Goal: Task Accomplishment & Management: Complete application form

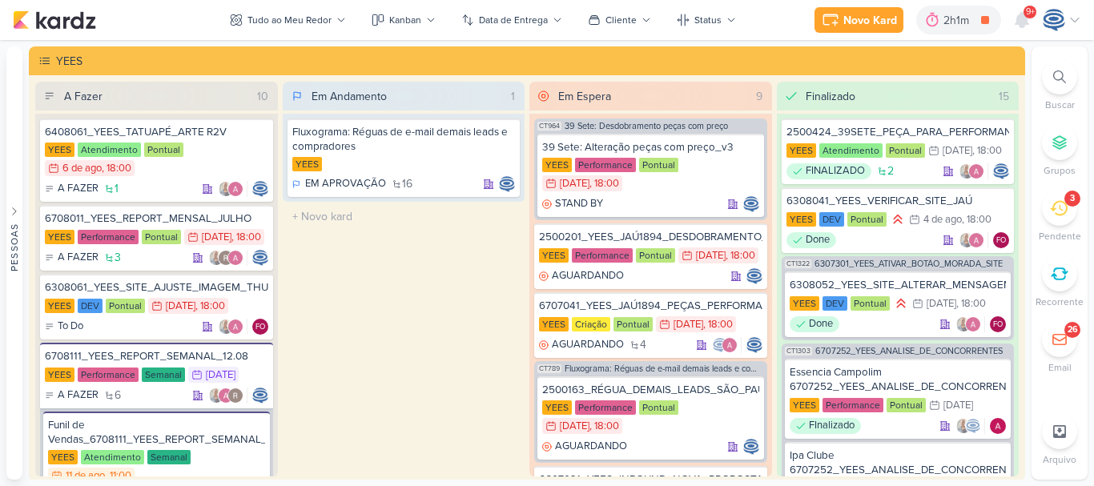
click at [1062, 74] on icon at bounding box center [1060, 77] width 13 height 13
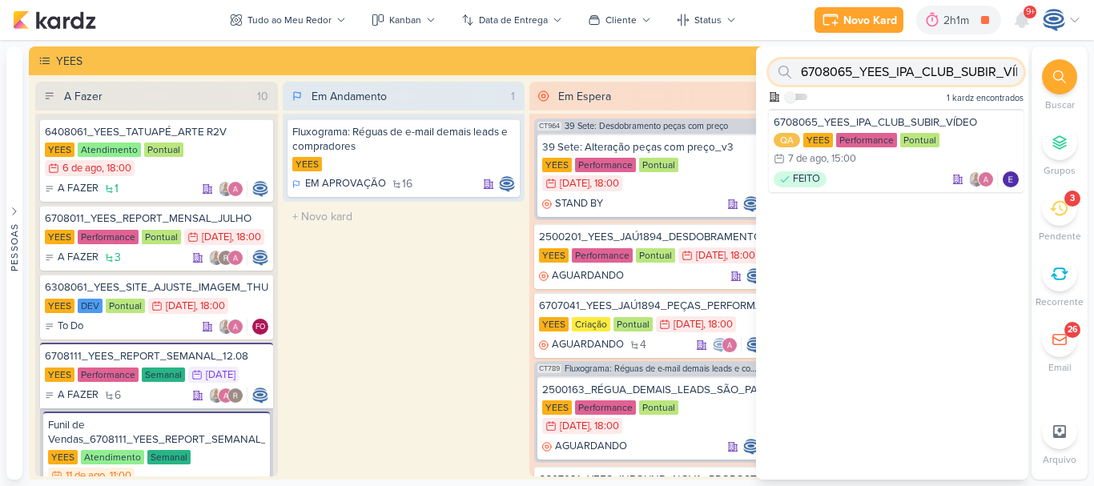
paste input "8407171_HINES_VN_MILLENNIUM_DESDOBRAMENTO_DE_PEÇAS_V1"
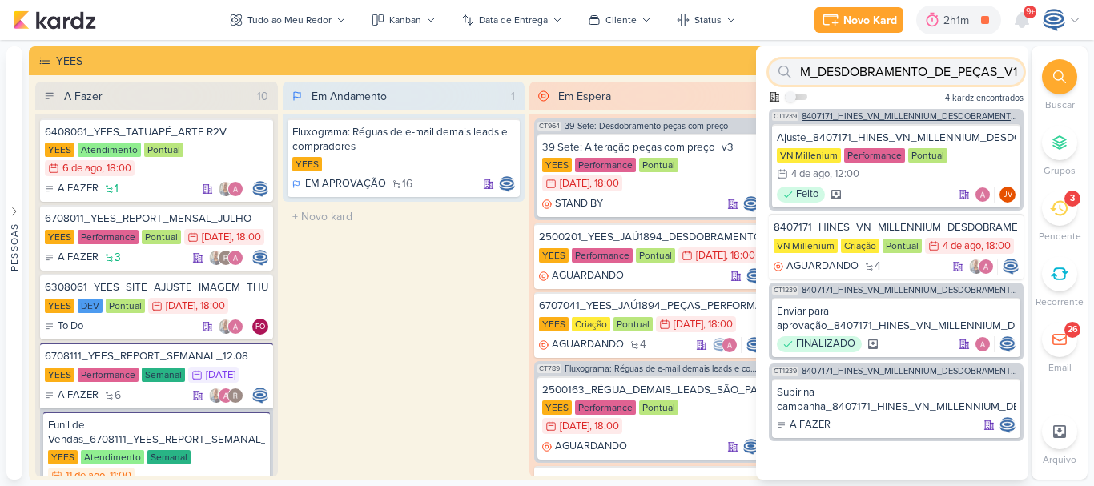
type input "8407171_HINES_VN_MILLENNIUM_DESDOBRAMENTO_DE_PEÇAS_V1"
click at [925, 113] on span "8407171_HINES_VN_MILLENNIUM_DESDOBRAMENTO_DE_PEÇAS_V1" at bounding box center [911, 116] width 219 height 9
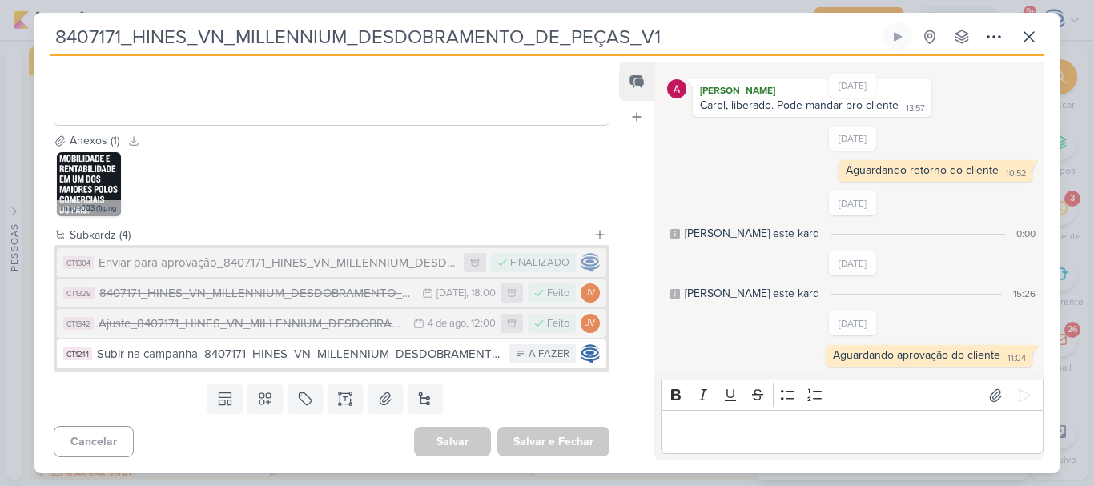
scroll to position [522, 0]
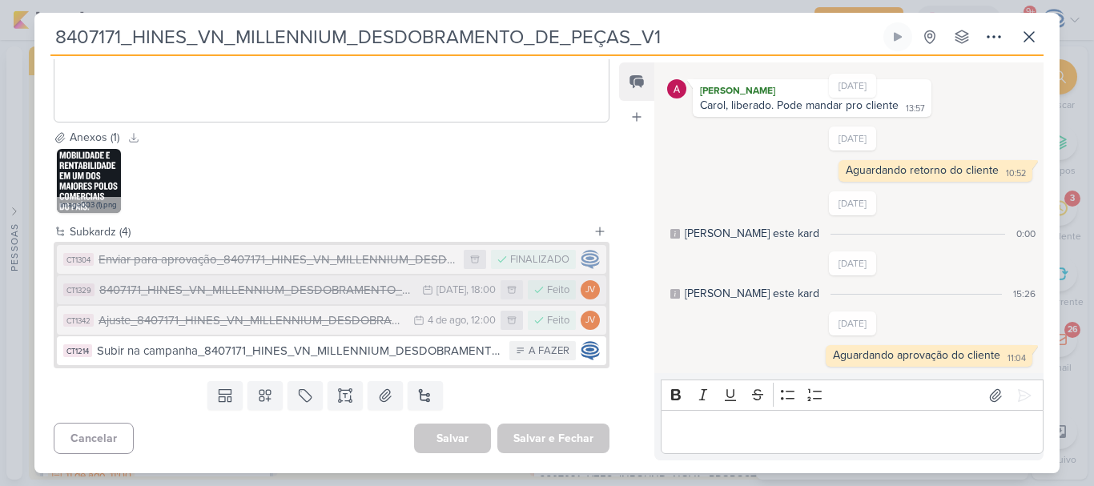
click at [201, 300] on div "8407171_HINES_VN_MILLENNIUM_DESDOBRAMENTO_DE_PEÇAS_V2" at bounding box center [256, 290] width 315 height 18
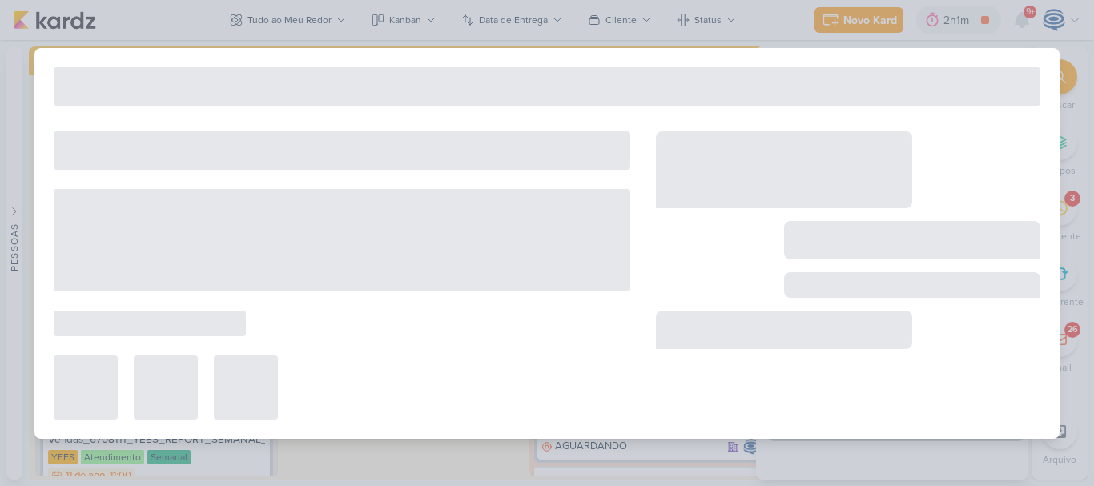
type input "8407171_HINES_VN_MILLENNIUM_DESDOBRAMENTO_DE_PEÇAS_V2"
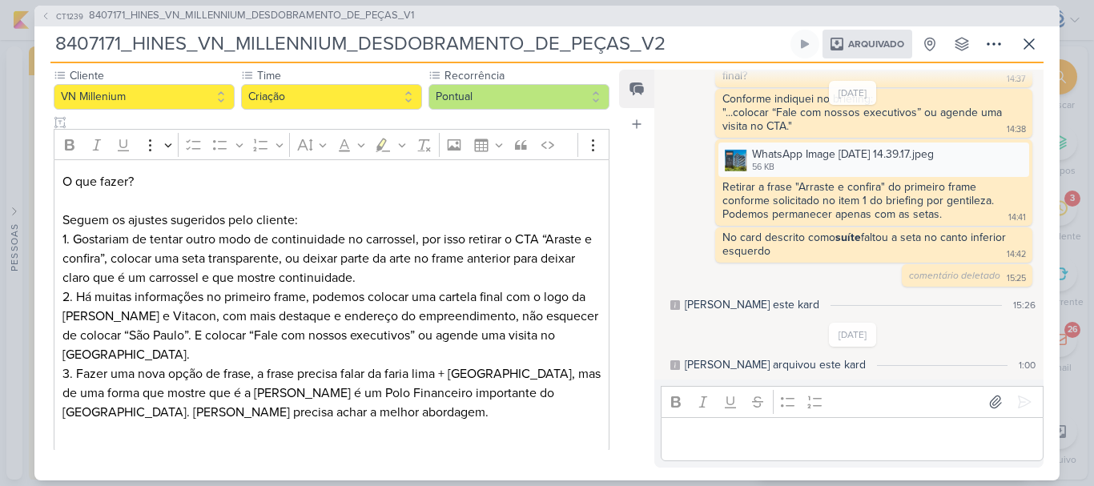
scroll to position [0, 0]
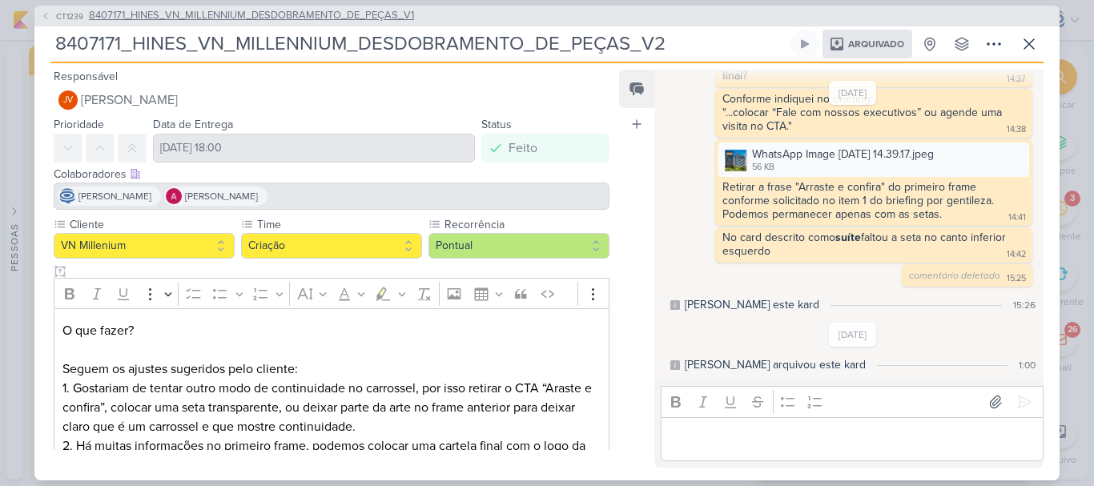
click at [276, 14] on span "8407171_HINES_VN_MILLENNIUM_DESDOBRAMENTO_DE_PEÇAS_V1" at bounding box center [251, 16] width 325 height 16
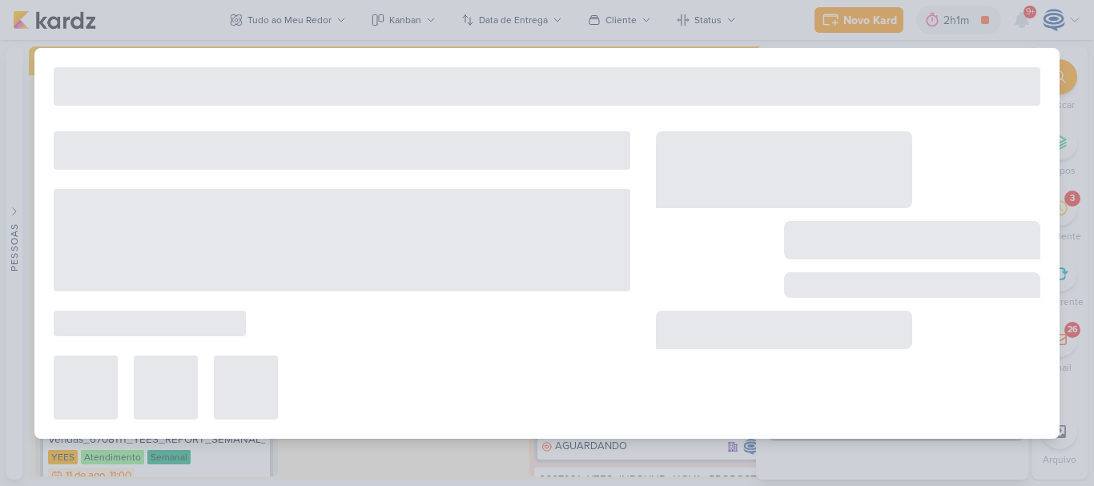
type input "8407171_HINES_VN_MILLENNIUM_DESDOBRAMENTO_DE_PEÇAS_V1"
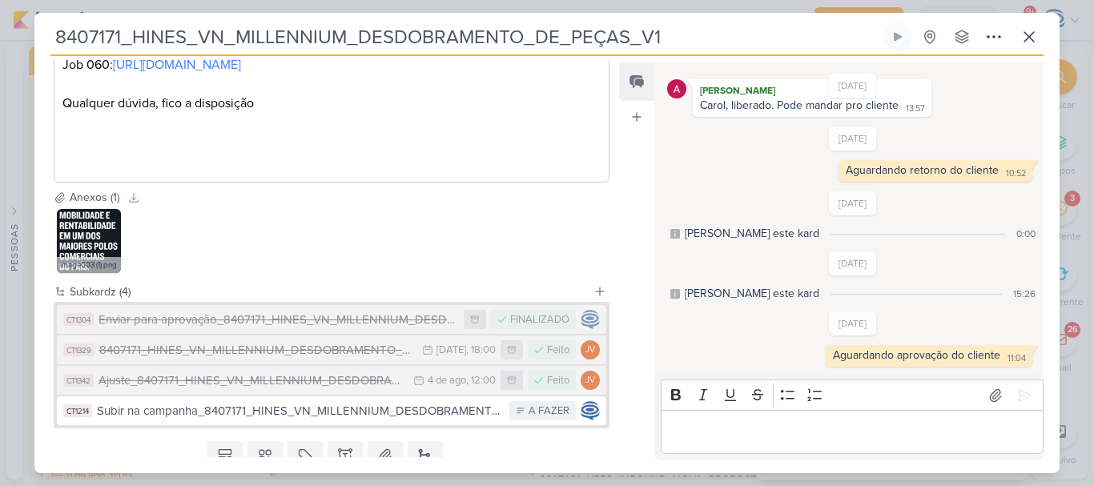
scroll to position [534, 0]
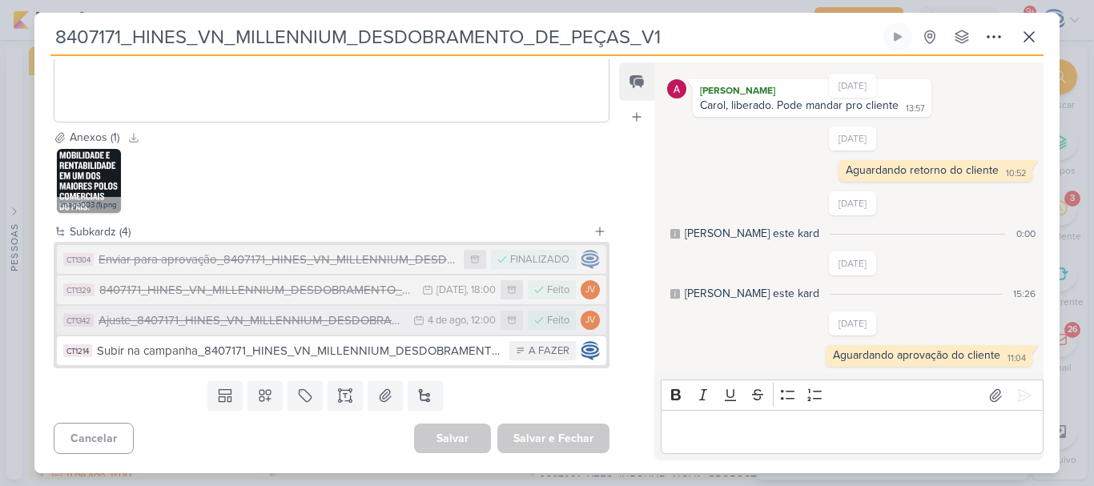
click at [247, 327] on div "Ajuste_8407171_HINES_VN_MILLENNIUM_DESDOBRAMENTO_DE_PEÇAS_V1" at bounding box center [252, 321] width 307 height 18
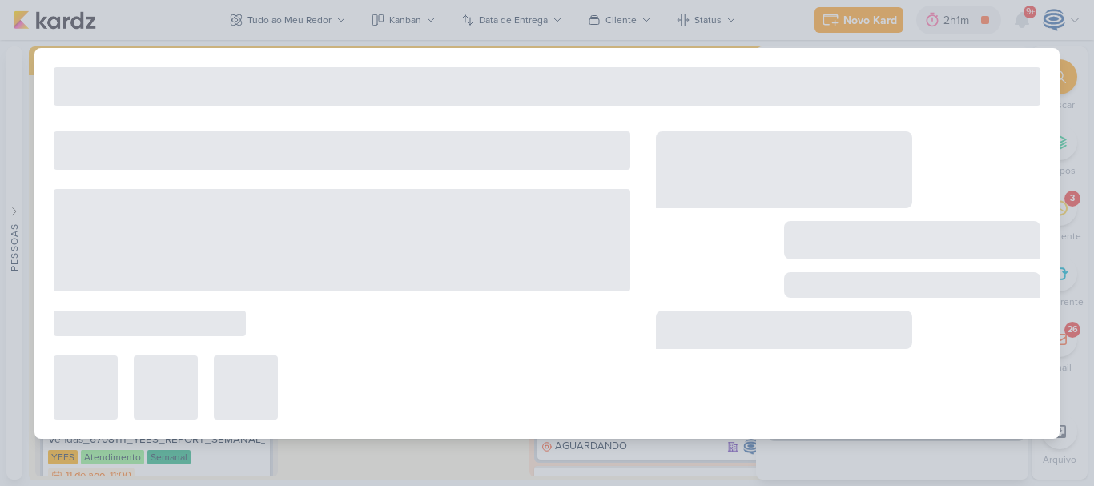
click at [247, 327] on div "8407171_HINES_VN_MILLENNIUM_DESDOBRAMENTO_DE_PEÇAS_V1 Criado por mim" at bounding box center [547, 243] width 1026 height 391
type input "Ajuste_8407171_HINES_VN_MILLENNIUM_DESDOBRAMENTO_DE_PEÇAS_V1"
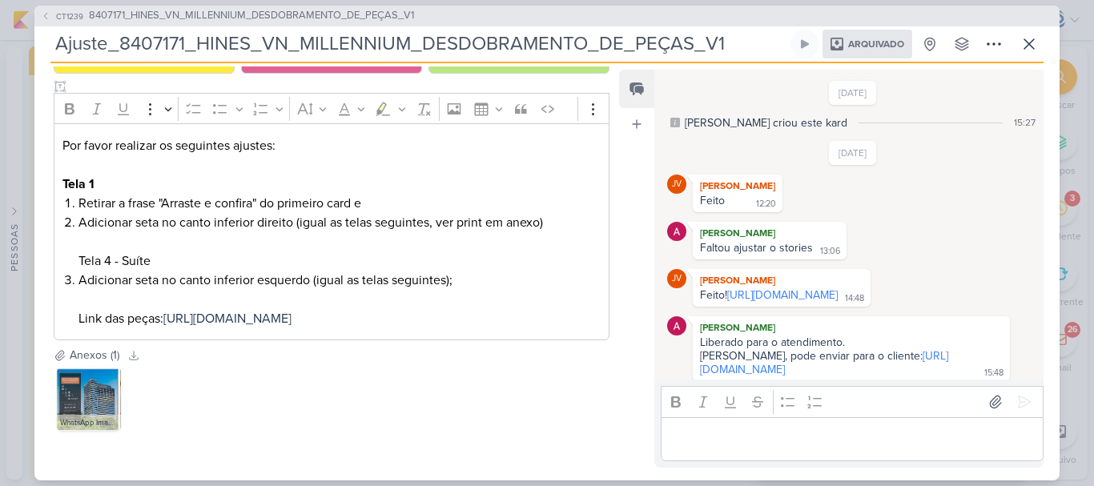
scroll to position [0, 0]
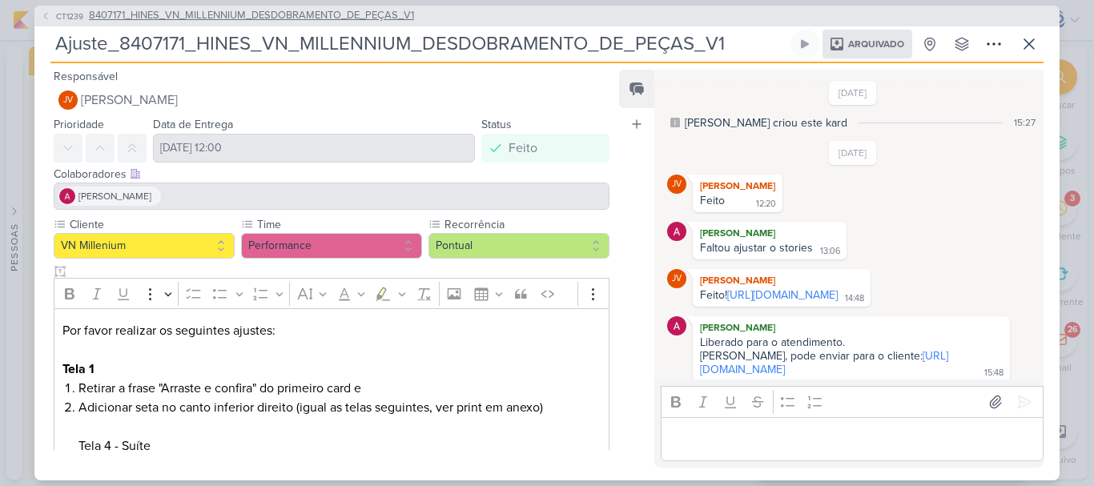
click at [234, 19] on span "8407171_HINES_VN_MILLENNIUM_DESDOBRAMENTO_DE_PEÇAS_V1" at bounding box center [251, 16] width 325 height 16
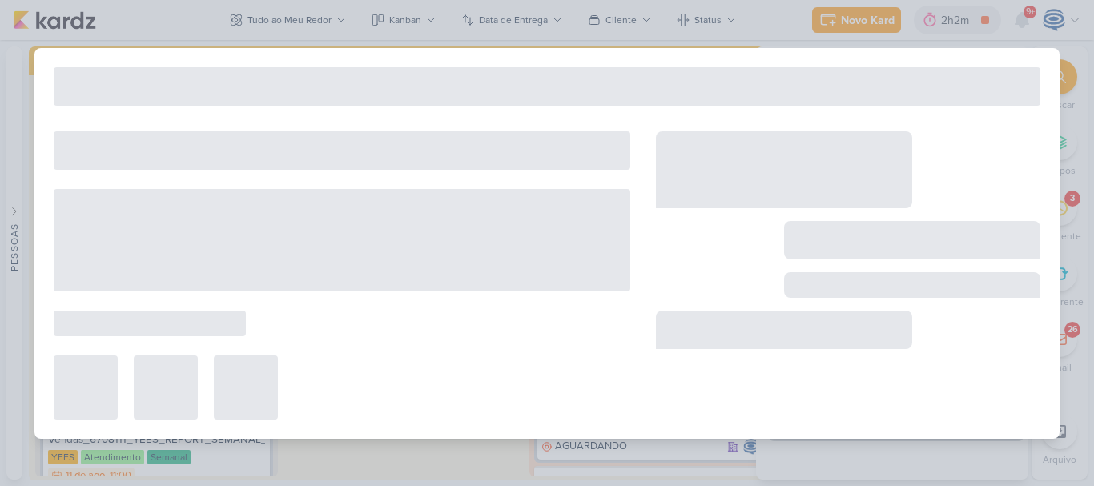
type input "8407171_HINES_VN_MILLENNIUM_DESDOBRAMENTO_DE_PEÇAS_V1"
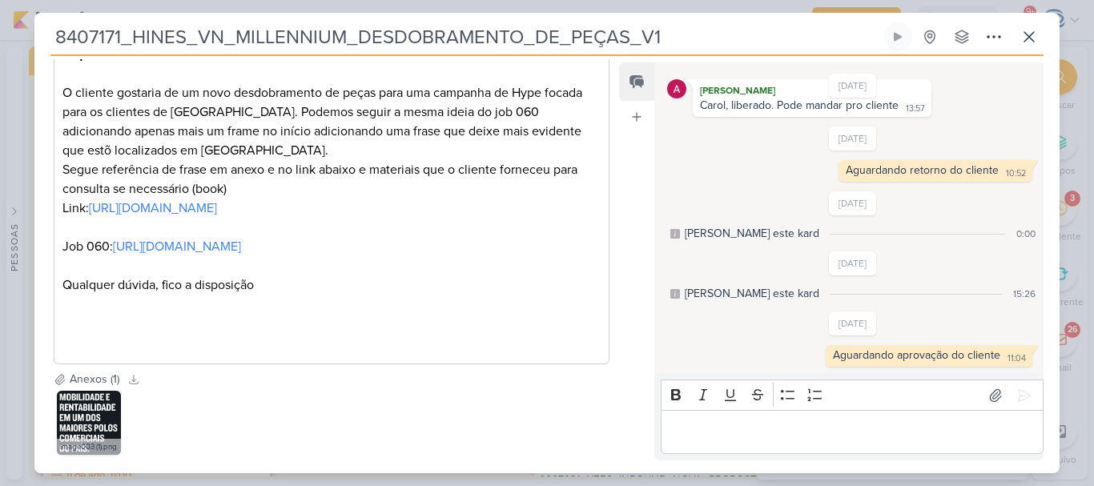
scroll to position [266, 0]
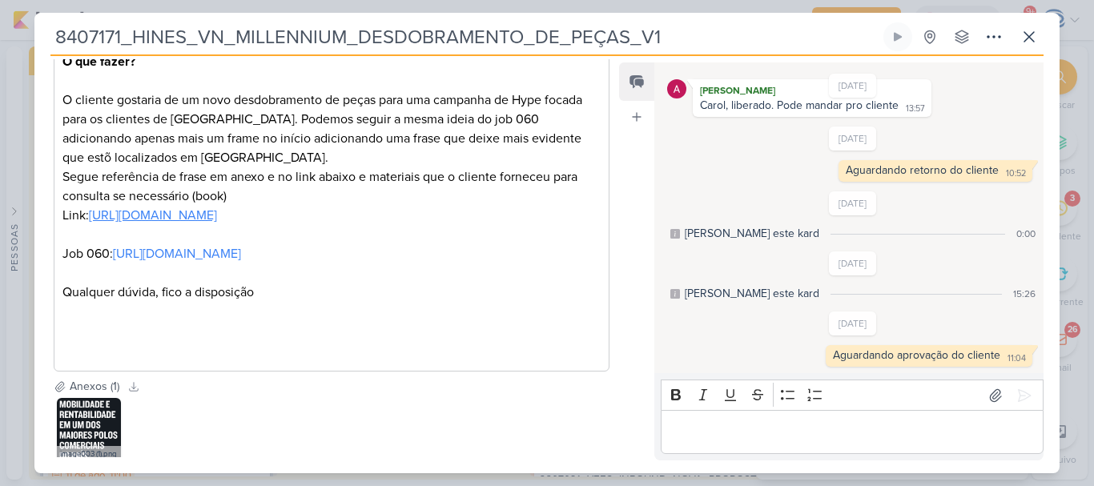
click at [217, 221] on link "[URL][DOMAIN_NAME]" at bounding box center [153, 216] width 128 height 16
click at [1023, 34] on icon at bounding box center [1029, 36] width 19 height 19
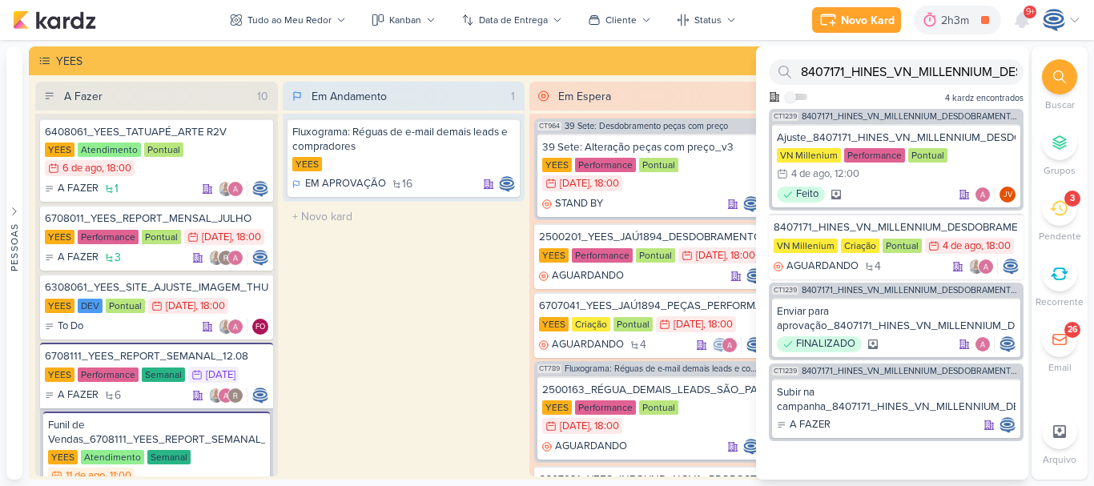
click at [1058, 208] on icon at bounding box center [1059, 209] width 18 height 18
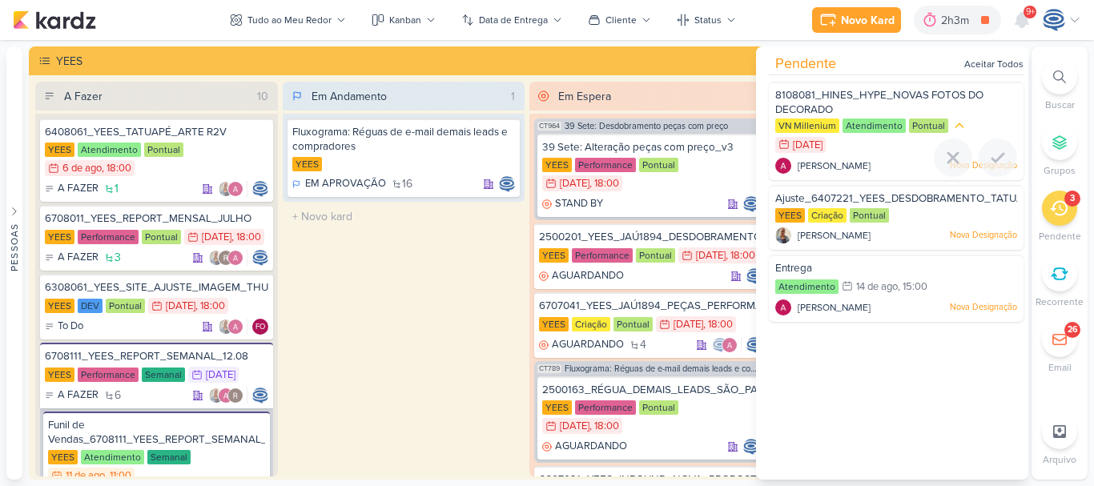
click at [862, 99] on span "8108081_HINES_HYPE_NOVAS FOTOS DO DECORADO" at bounding box center [880, 102] width 208 height 27
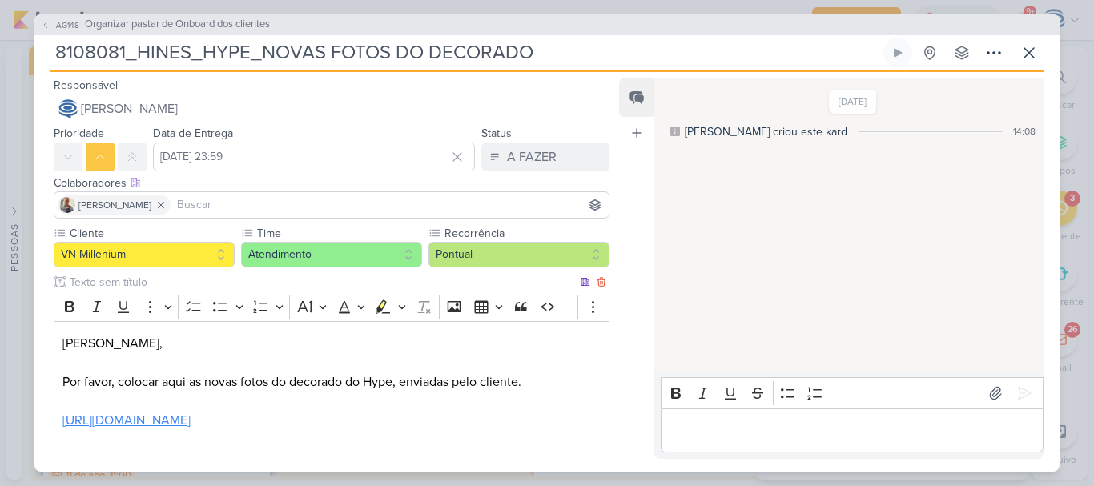
click at [191, 427] on link "[URL][DOMAIN_NAME]" at bounding box center [126, 421] width 128 height 16
click at [1026, 51] on icon at bounding box center [1029, 52] width 19 height 19
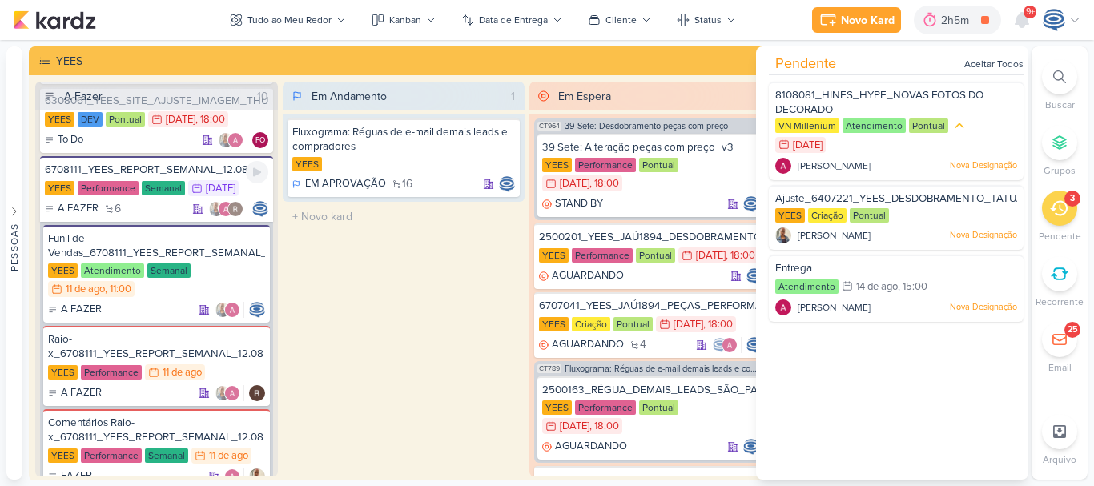
scroll to position [0, 0]
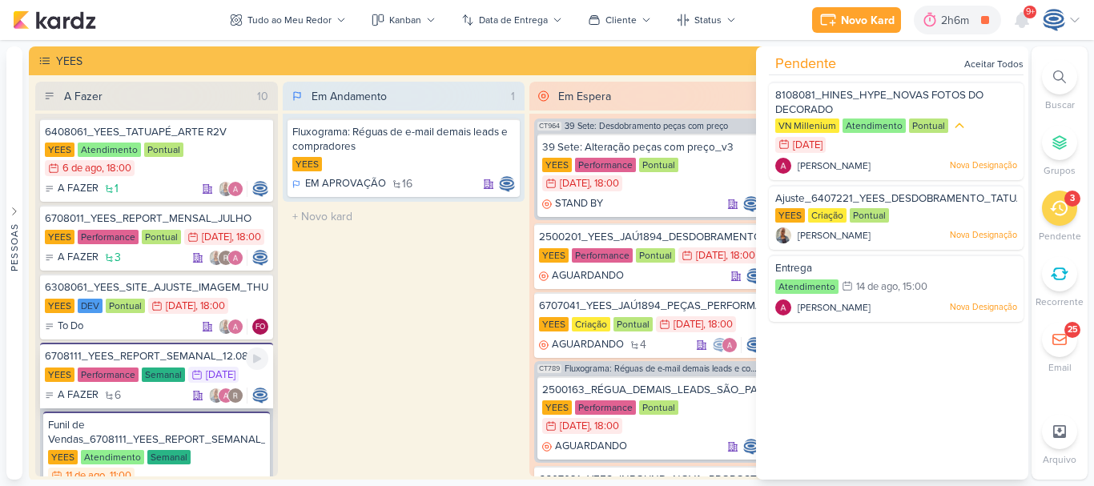
click at [180, 364] on div "6708111_YEES_REPORT_SEMANAL_12.08" at bounding box center [157, 356] width 224 height 14
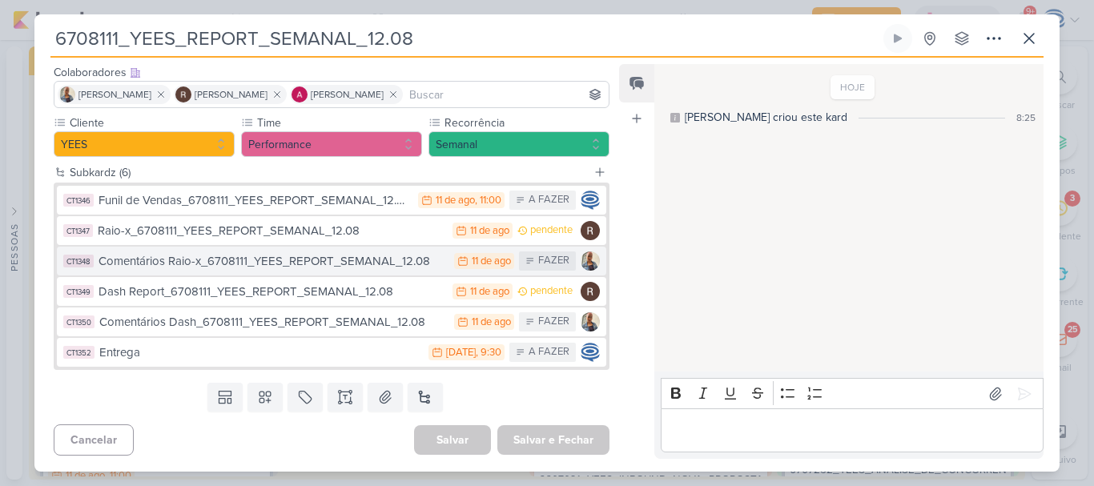
scroll to position [96, 0]
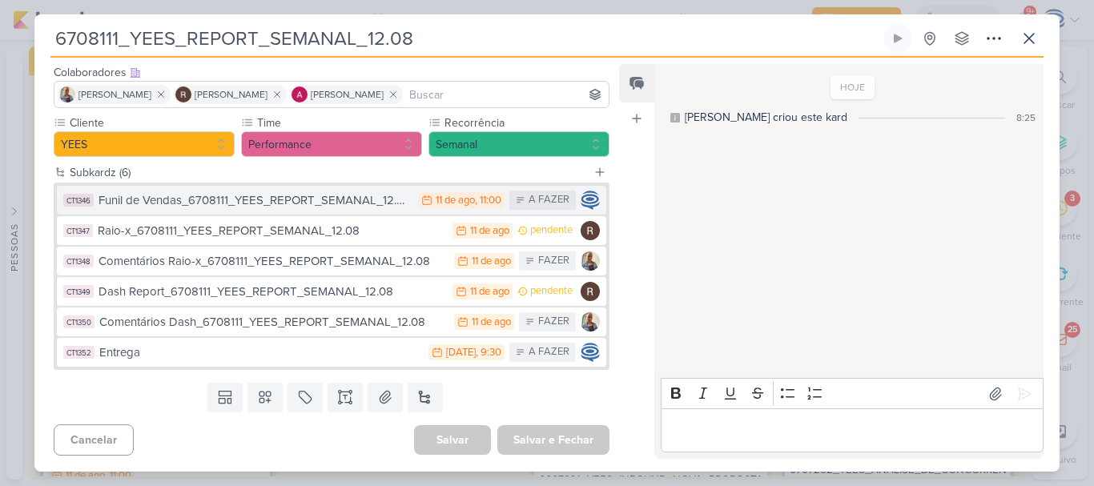
click at [361, 202] on div "Funil de Vendas_6708111_YEES_REPORT_SEMANAL_12.08" at bounding box center [255, 200] width 312 height 18
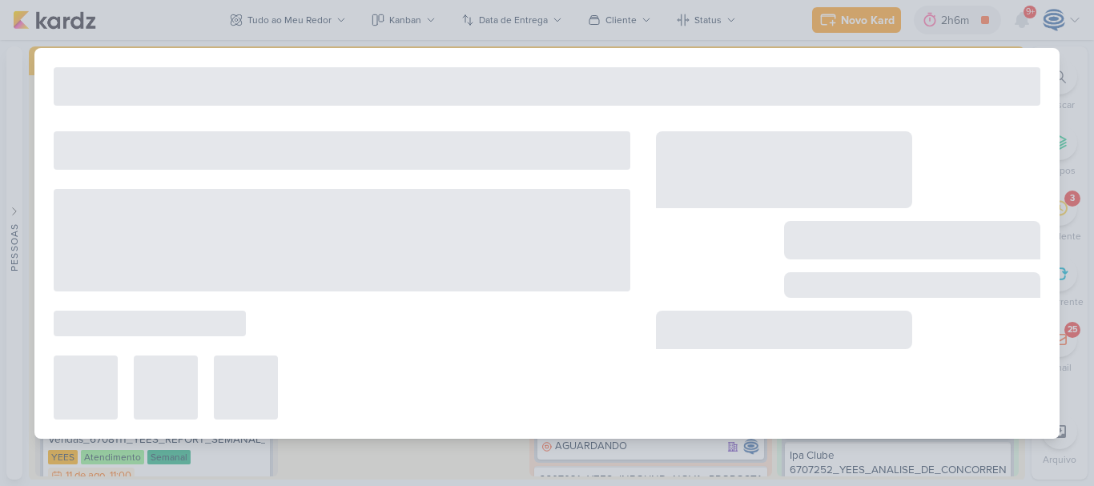
type input "Funil de Vendas_6708111_YEES_REPORT_SEMANAL_12.08"
type input "[DATE] 11:00"
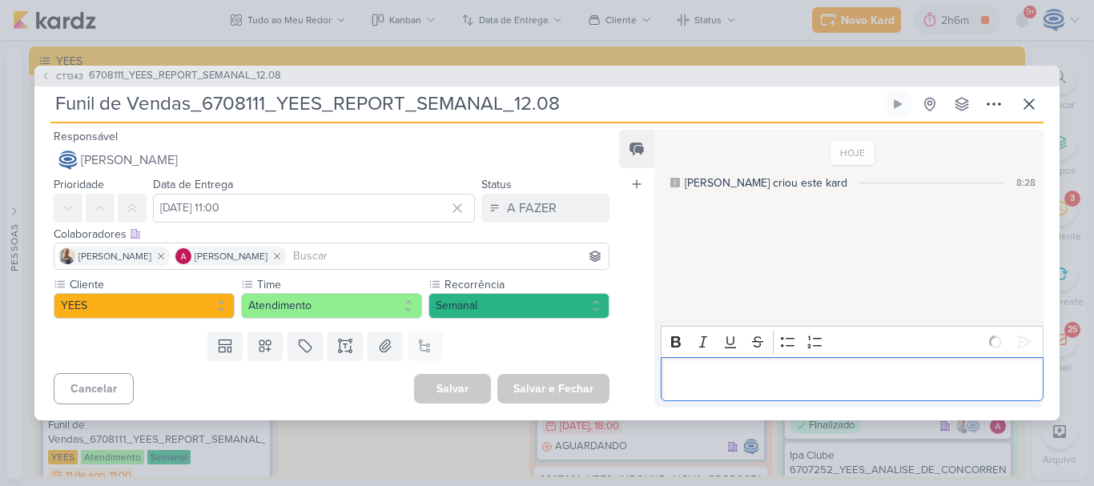
click at [1008, 376] on p "Editor editing area: main" at bounding box center [852, 378] width 366 height 19
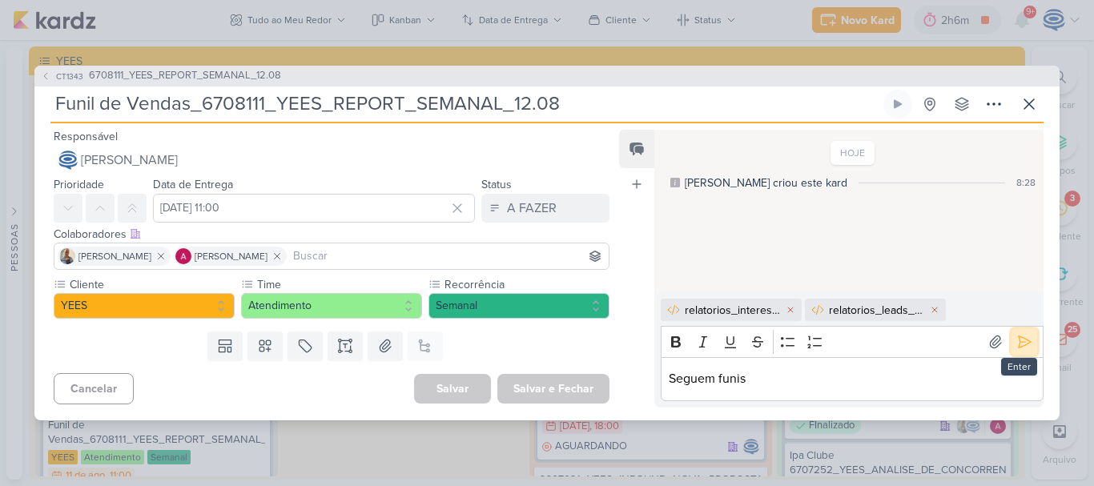
click at [1022, 348] on icon at bounding box center [1025, 342] width 16 height 16
click at [520, 203] on div "A FAZER" at bounding box center [532, 208] width 50 height 19
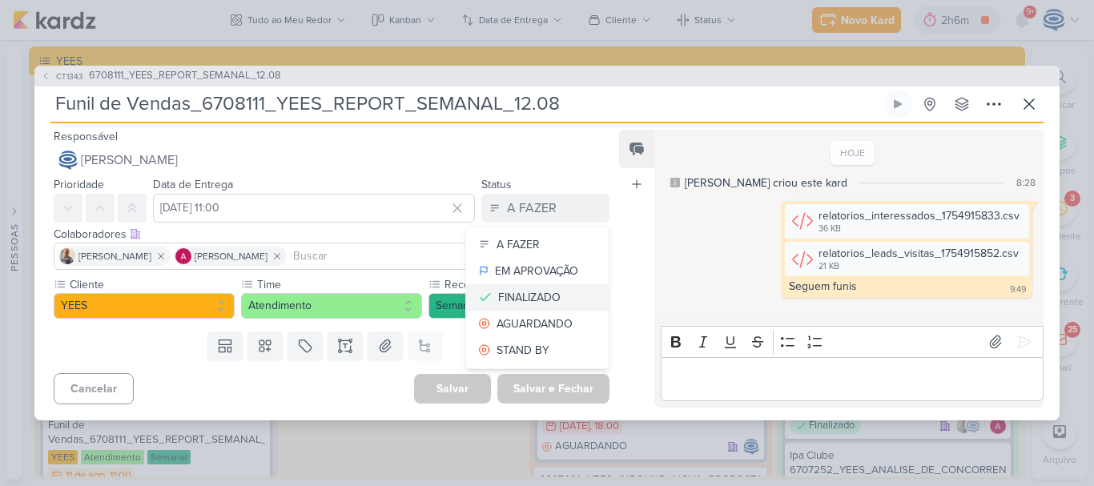
click at [518, 292] on div "FINALIZADO" at bounding box center [529, 297] width 62 height 17
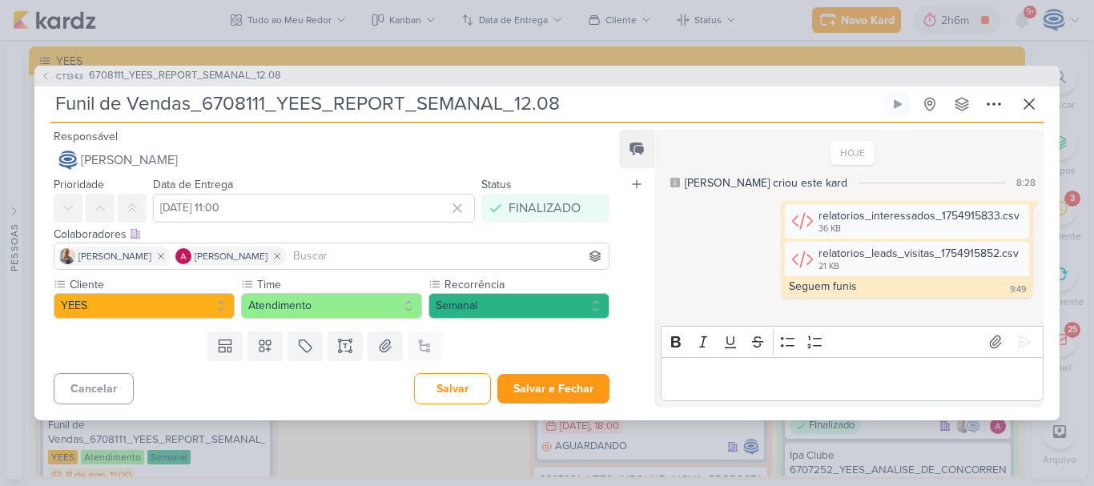
click at [242, 67] on div "CT1343 6708111_YEES_REPORT_SEMANAL_12.08" at bounding box center [547, 76] width 1026 height 21
click at [446, 380] on button "Salvar" at bounding box center [452, 388] width 77 height 31
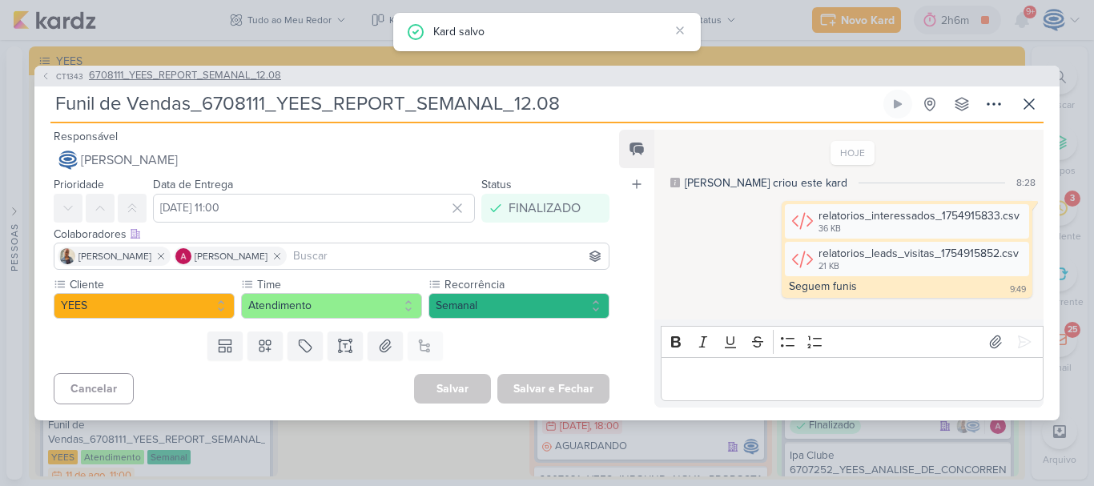
click at [236, 69] on span "6708111_YEES_REPORT_SEMANAL_12.08" at bounding box center [185, 76] width 192 height 16
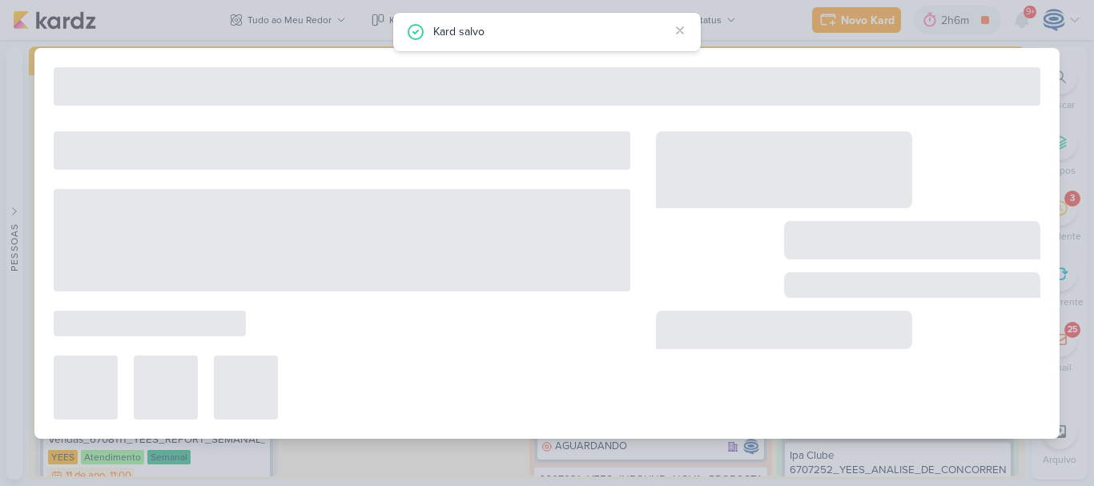
type input "6708111_YEES_REPORT_SEMANAL_12.08"
type input "[DATE] 23:59"
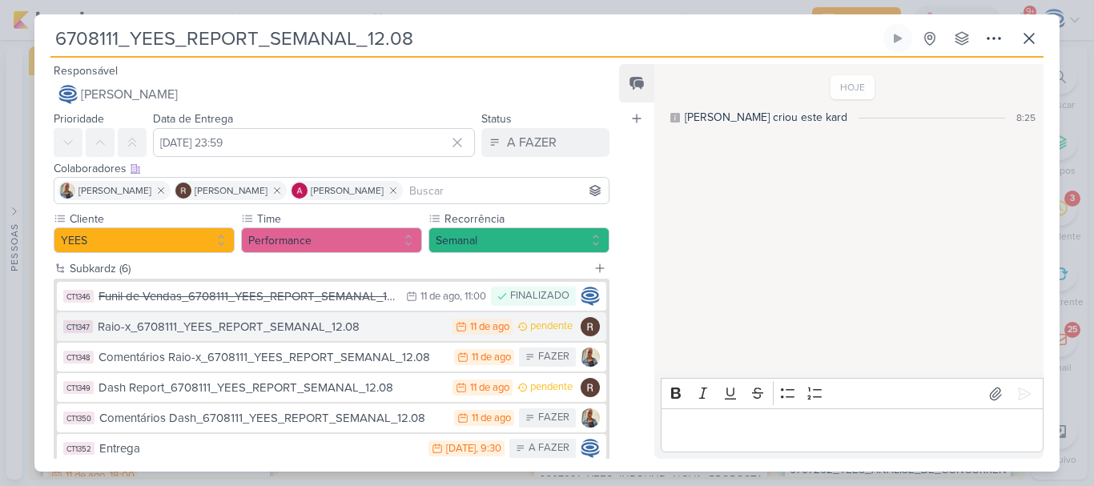
click at [417, 331] on div "Raio-x_6708111_YEES_REPORT_SEMANAL_12.08" at bounding box center [271, 327] width 347 height 18
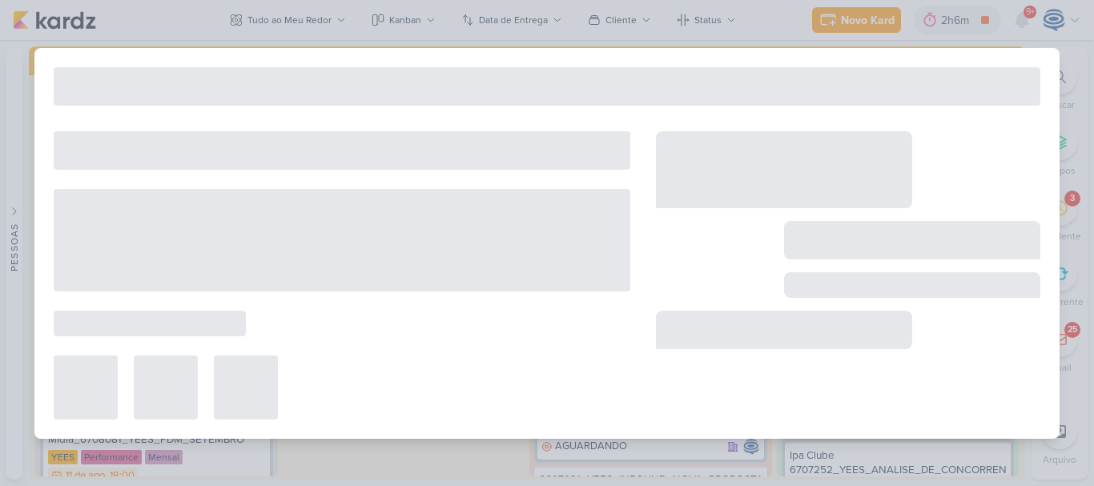
type input "Raio-x_6708111_YEES_REPORT_SEMANAL_12.08"
type input "[DATE] 23:59"
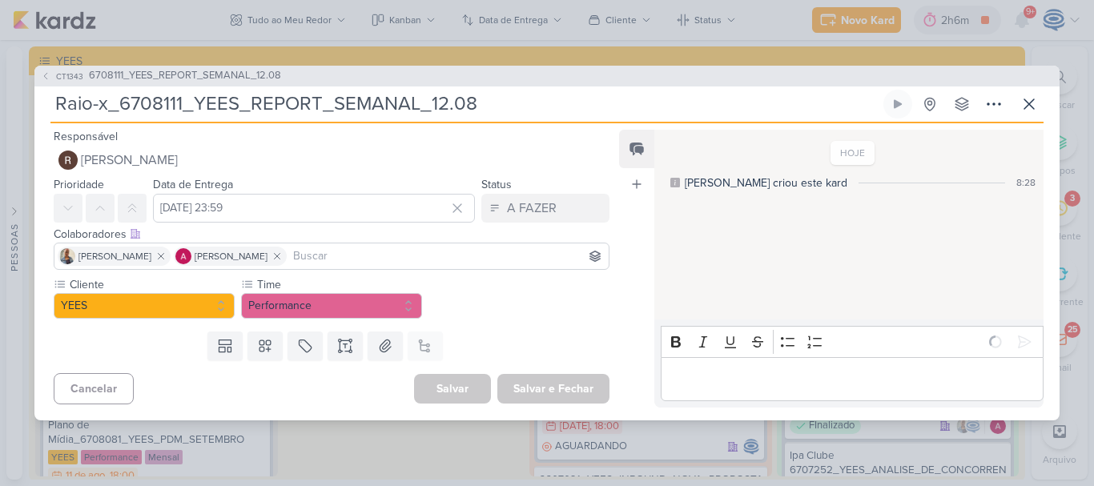
click at [687, 383] on p "Editor editing area: main" at bounding box center [852, 378] width 366 height 19
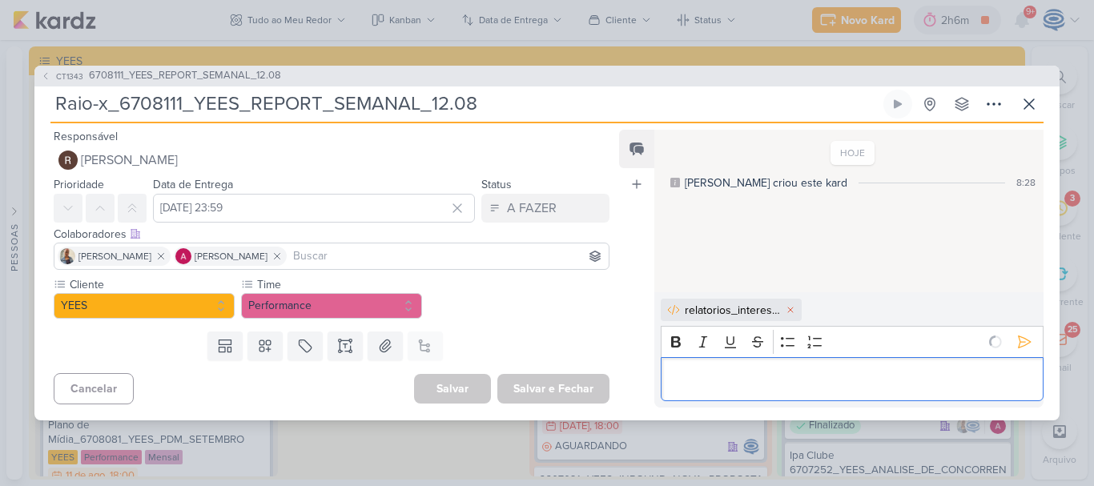
click at [687, 383] on p "Editor editing area: main" at bounding box center [852, 378] width 366 height 19
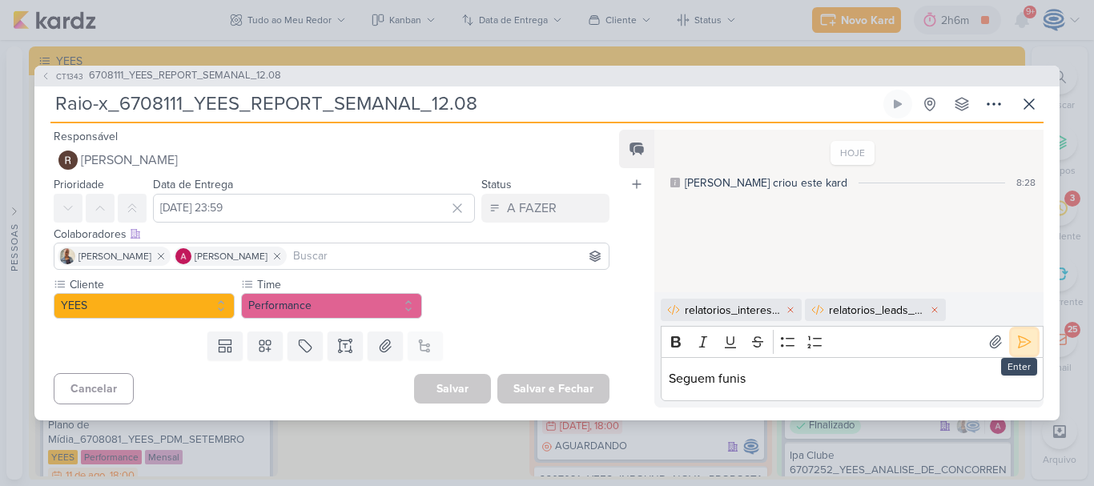
click at [1021, 348] on icon at bounding box center [1025, 342] width 16 height 16
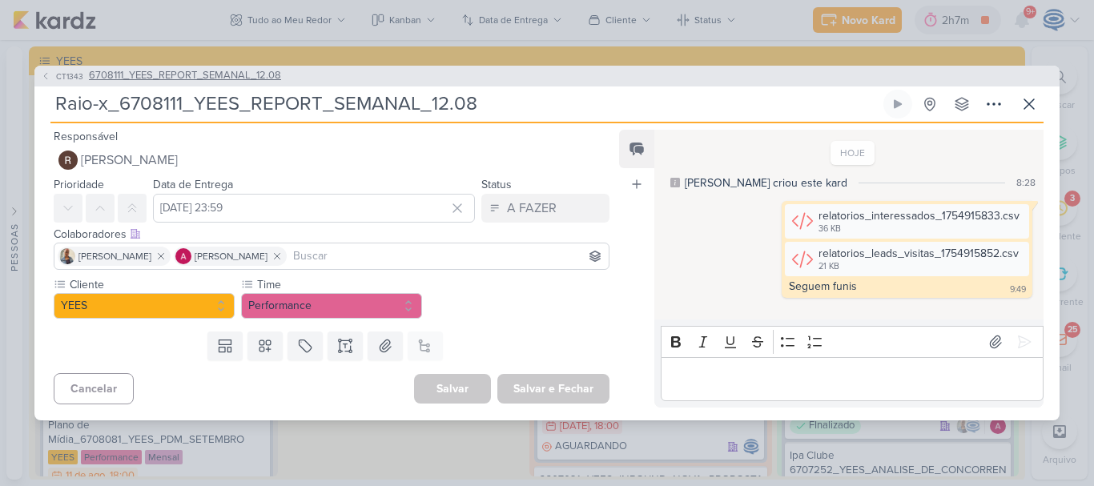
click at [167, 75] on span "6708111_YEES_REPORT_SEMANAL_12.08" at bounding box center [185, 76] width 192 height 16
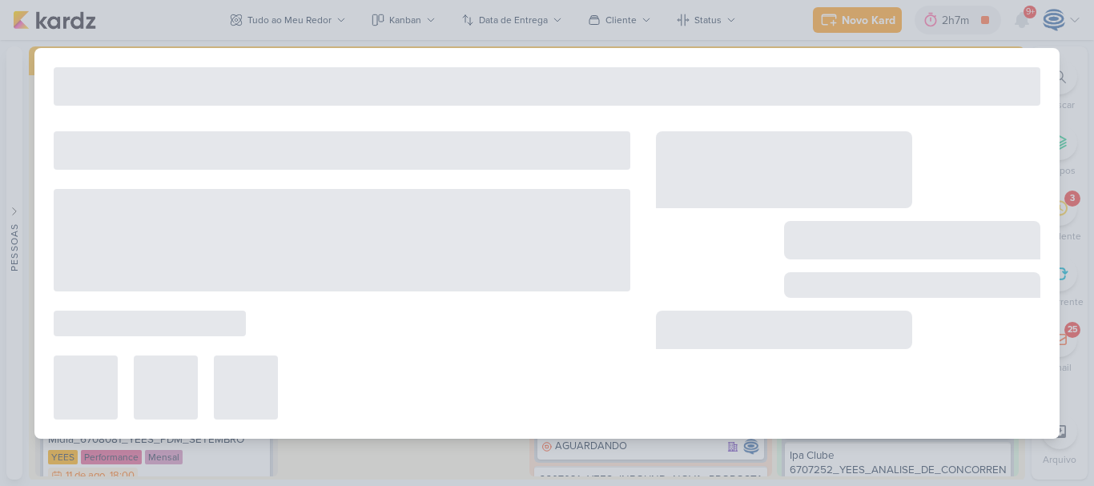
type input "6708111_YEES_REPORT_SEMANAL_12.08"
type input "[DATE] 23:59"
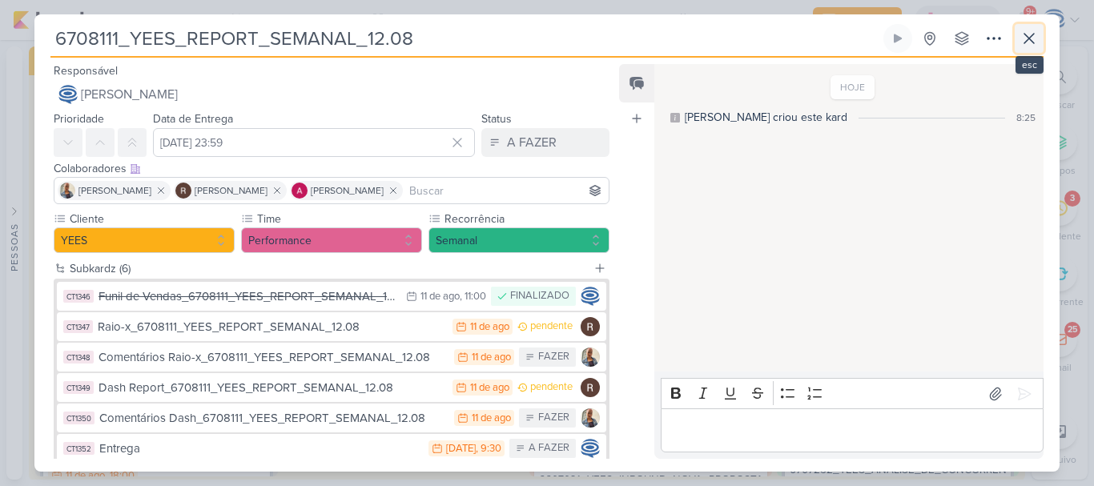
click at [1031, 38] on icon at bounding box center [1030, 39] width 10 height 10
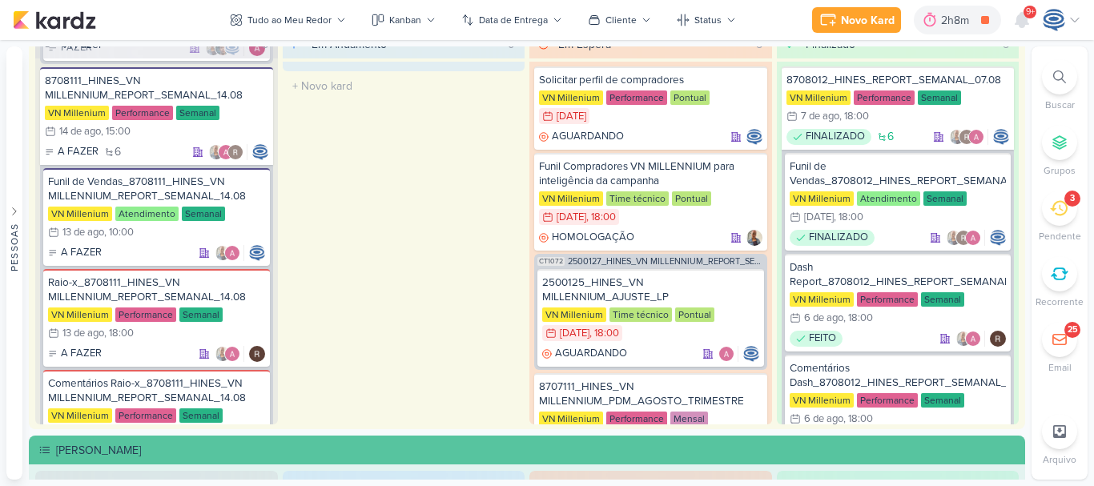
scroll to position [905, 0]
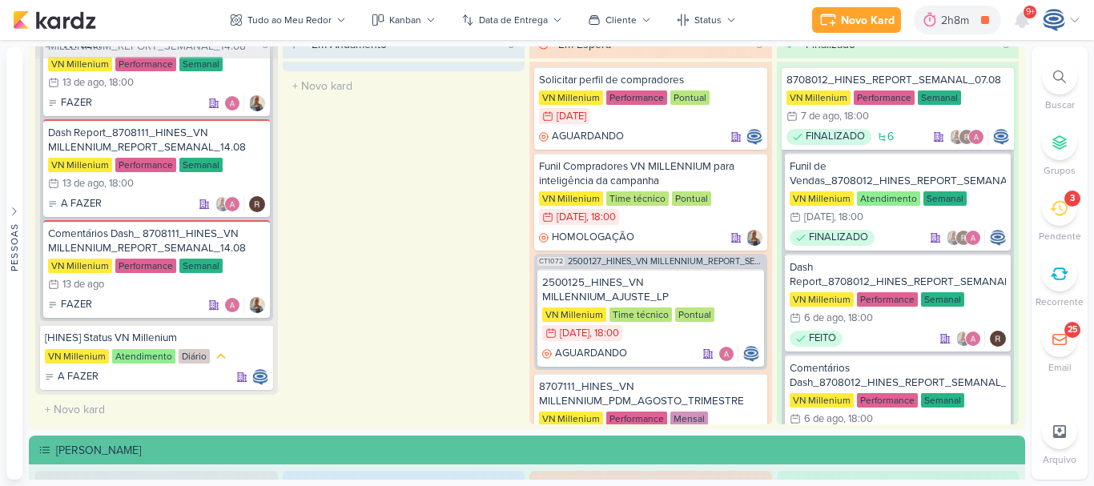
click at [1042, 220] on li "3 [GEOGRAPHIC_DATA]" at bounding box center [1060, 217] width 56 height 53
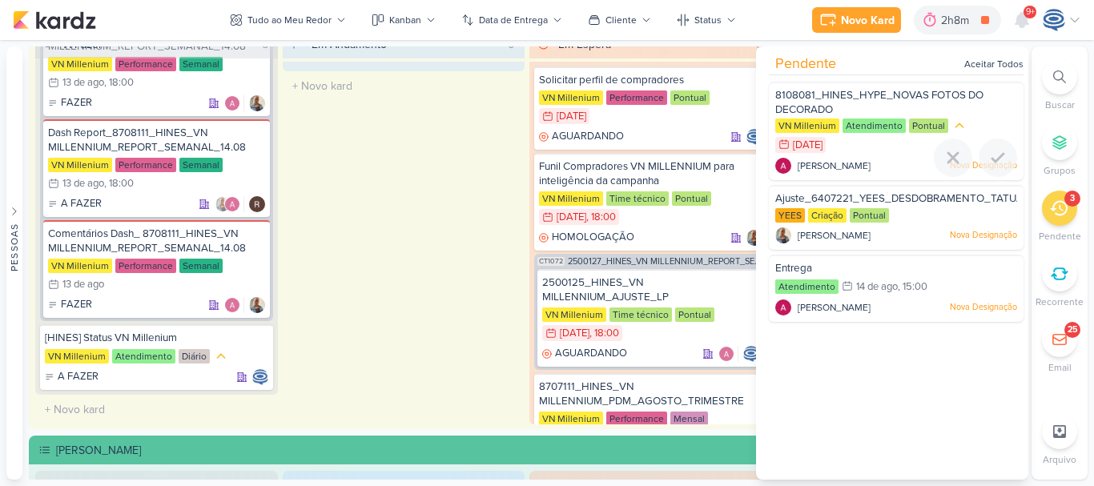
click at [930, 96] on span "8108081_HINES_HYPE_NOVAS FOTOS DO DECORADO" at bounding box center [880, 102] width 208 height 27
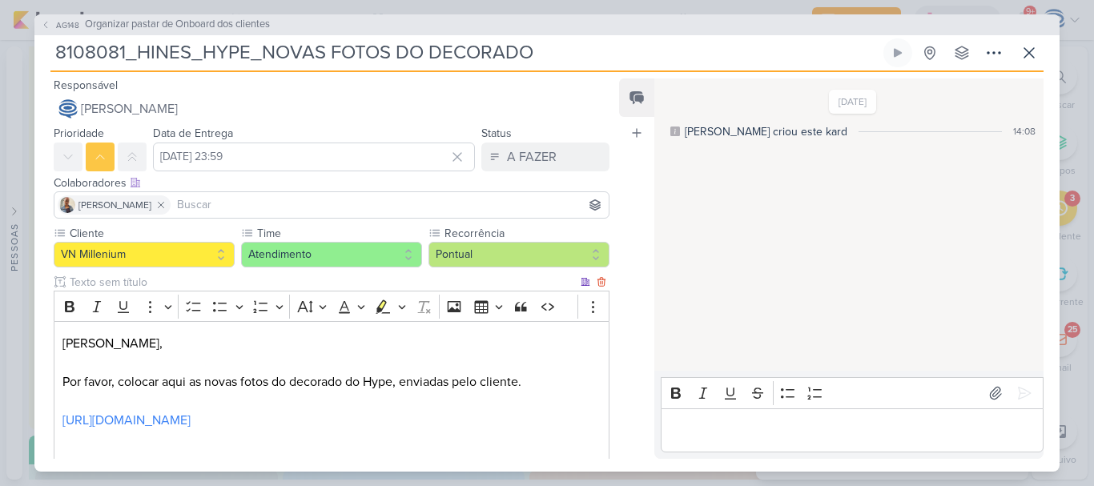
scroll to position [130, 0]
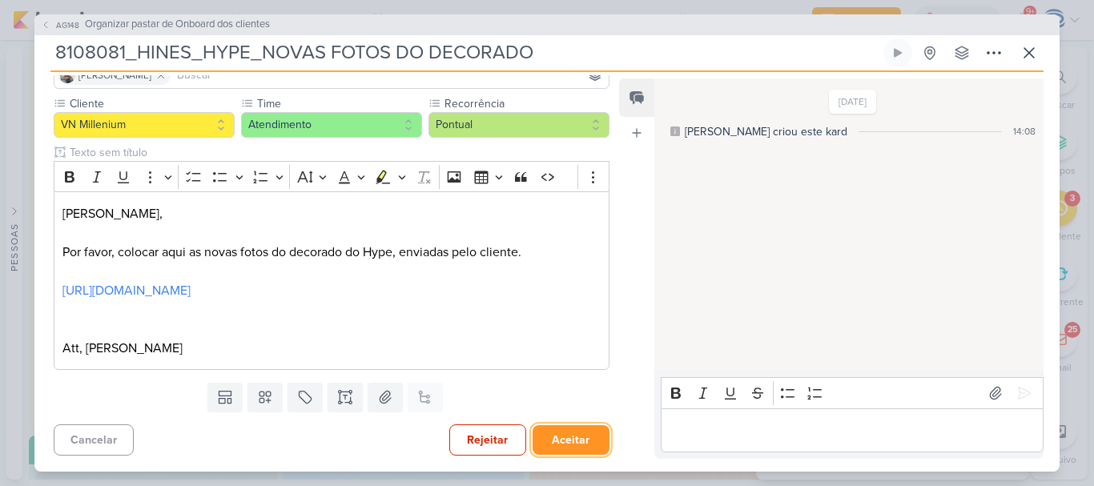
click at [560, 437] on button "Aceitar" at bounding box center [571, 440] width 77 height 30
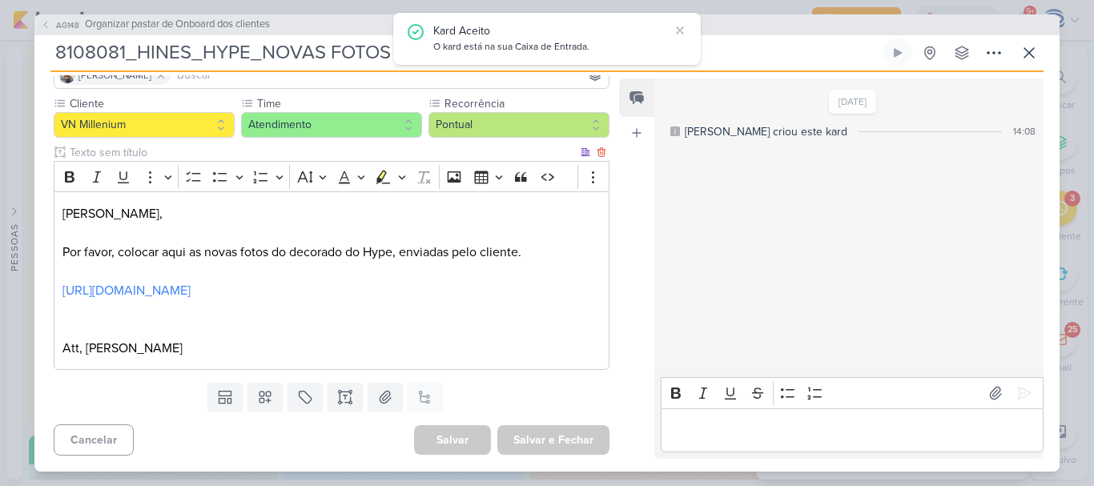
scroll to position [0, 0]
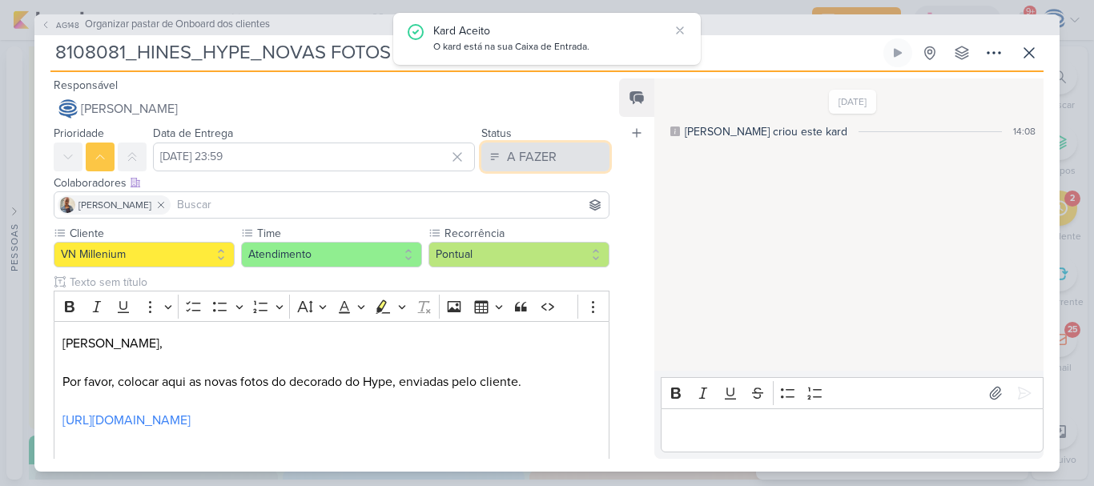
click at [537, 155] on div "A FAZER" at bounding box center [532, 156] width 50 height 19
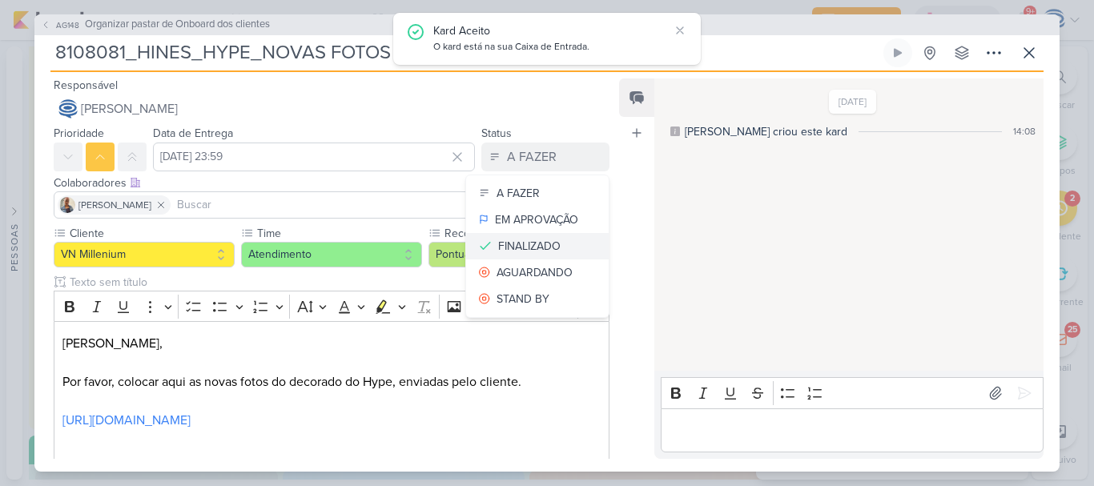
click at [529, 252] on div "FINALIZADO" at bounding box center [529, 246] width 62 height 17
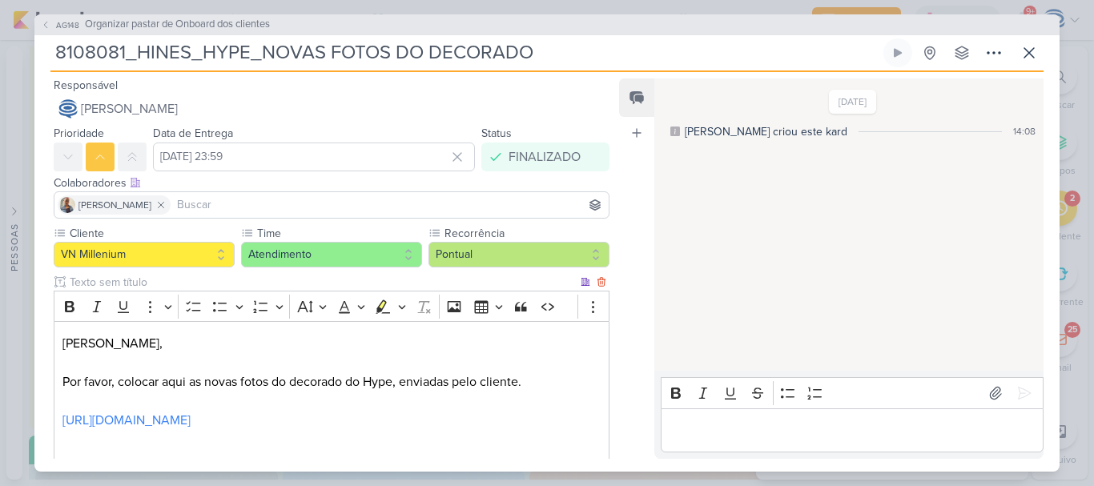
scroll to position [130, 0]
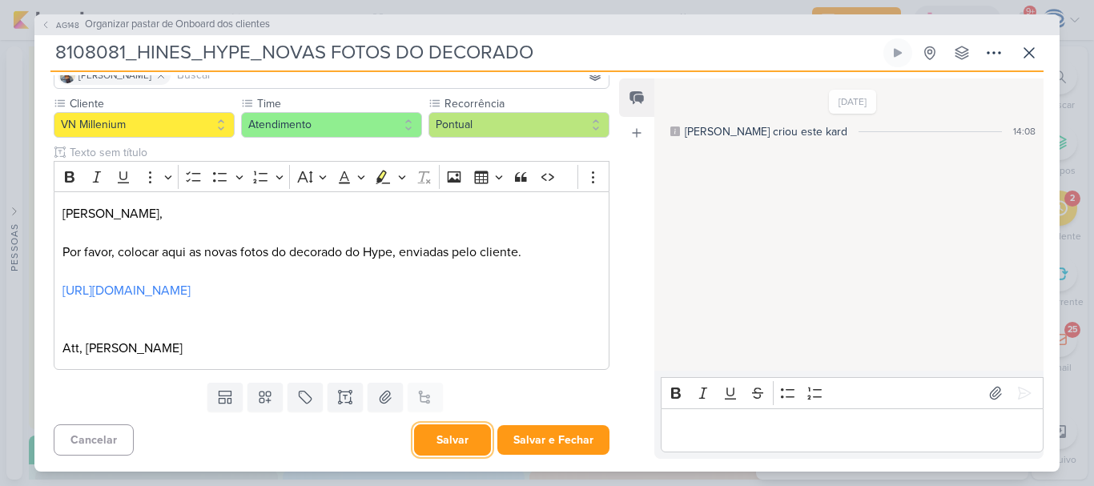
click at [443, 433] on button "Salvar" at bounding box center [452, 440] width 77 height 31
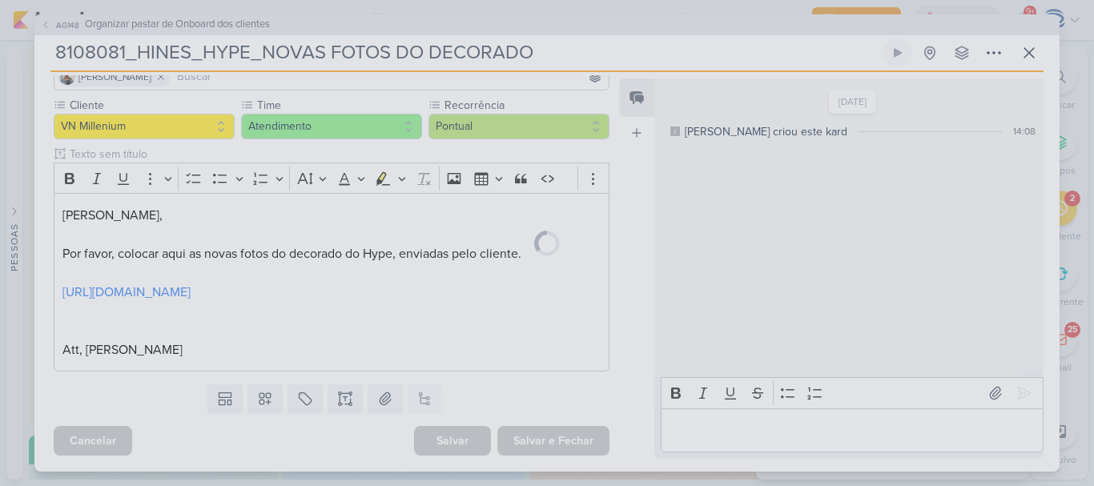
scroll to position [128, 0]
click at [712, 423] on div at bounding box center [547, 242] width 1026 height 457
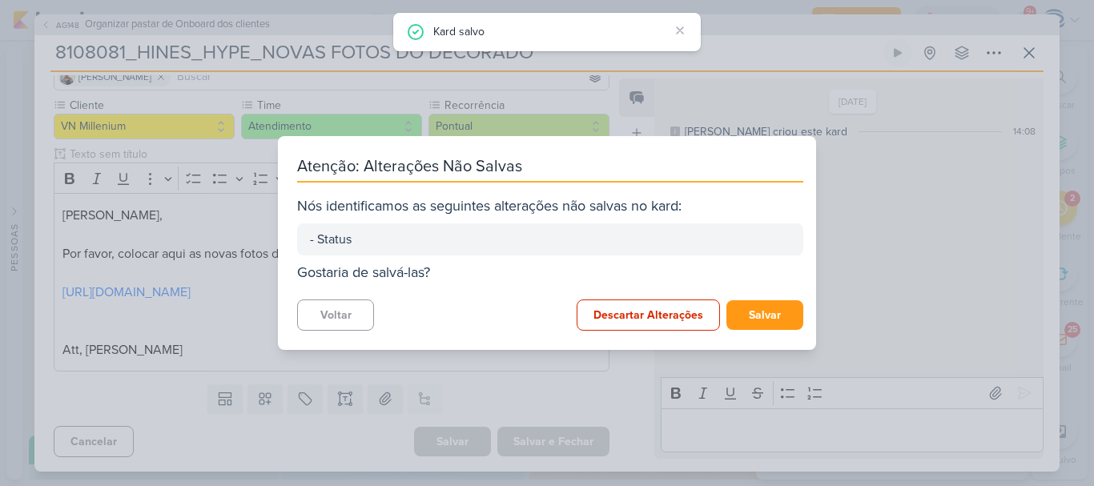
scroll to position [130, 0]
click at [748, 324] on button "Salvar" at bounding box center [765, 315] width 77 height 30
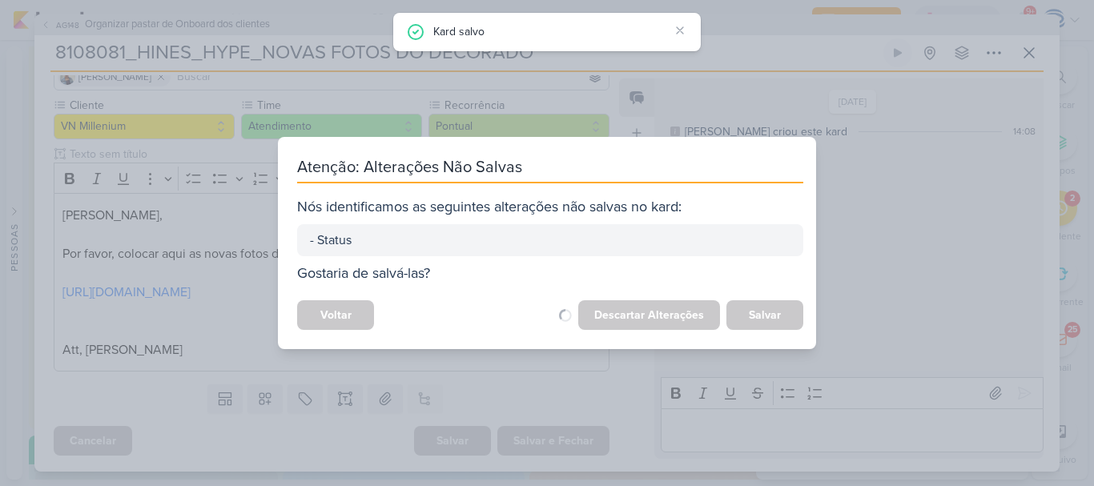
scroll to position [128, 0]
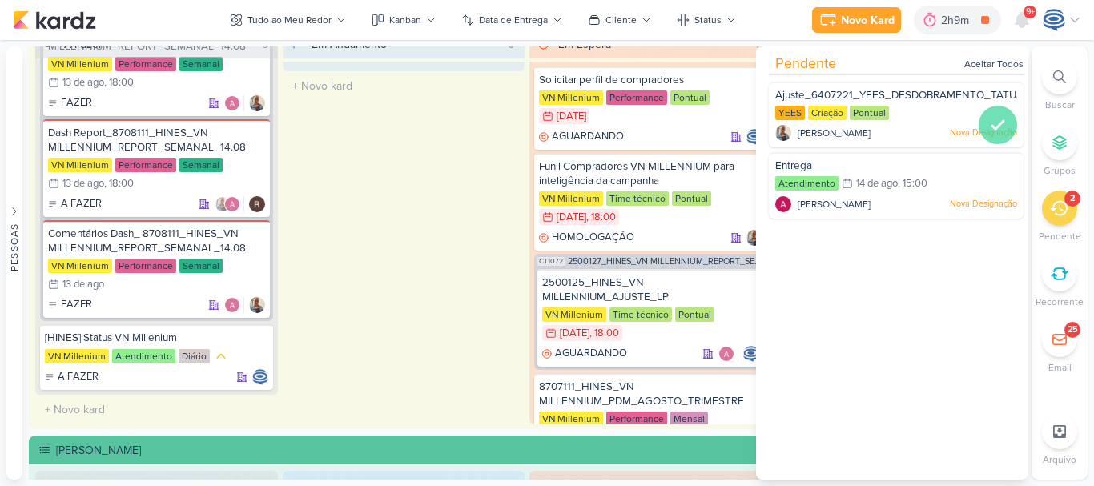
click at [980, 127] on div at bounding box center [998, 125] width 38 height 38
click at [989, 132] on icon at bounding box center [998, 124] width 19 height 19
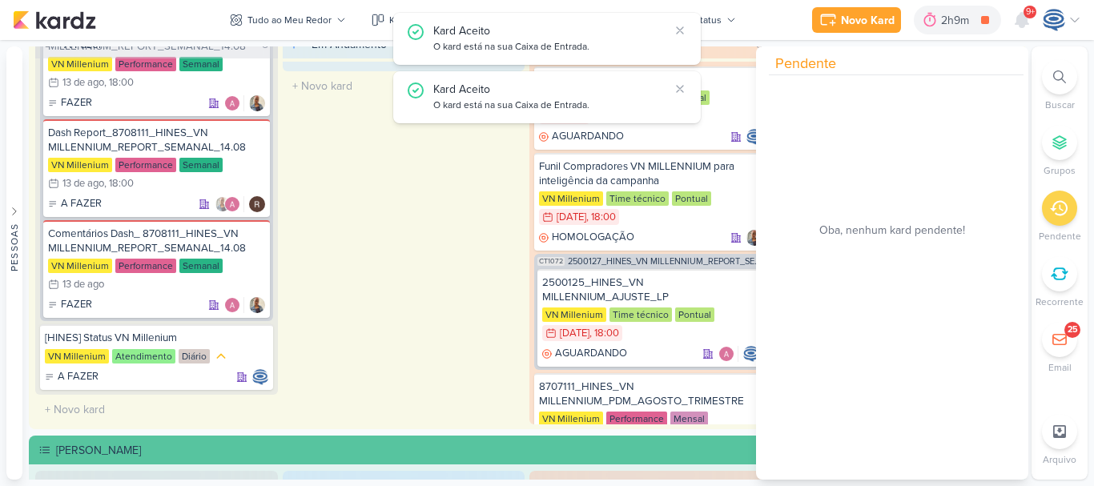
click at [1053, 79] on div at bounding box center [1059, 76] width 35 height 35
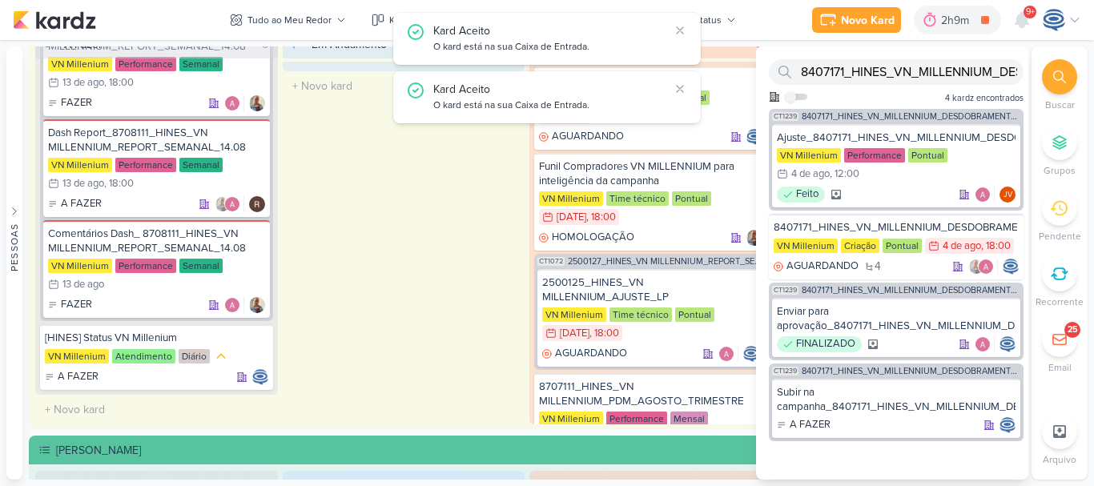
click at [1053, 79] on div at bounding box center [1059, 76] width 35 height 35
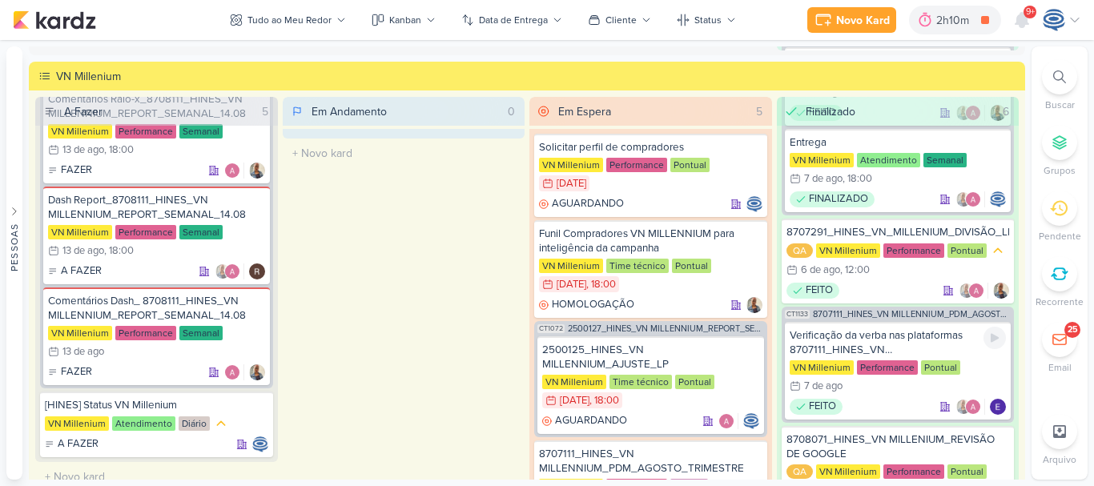
scroll to position [597, 0]
click at [893, 355] on div "Verificação da verba nas plataformas 8707111_HINES_VN MILLENNIUM_PDM_AGOSTO_TRI…" at bounding box center [898, 342] width 217 height 29
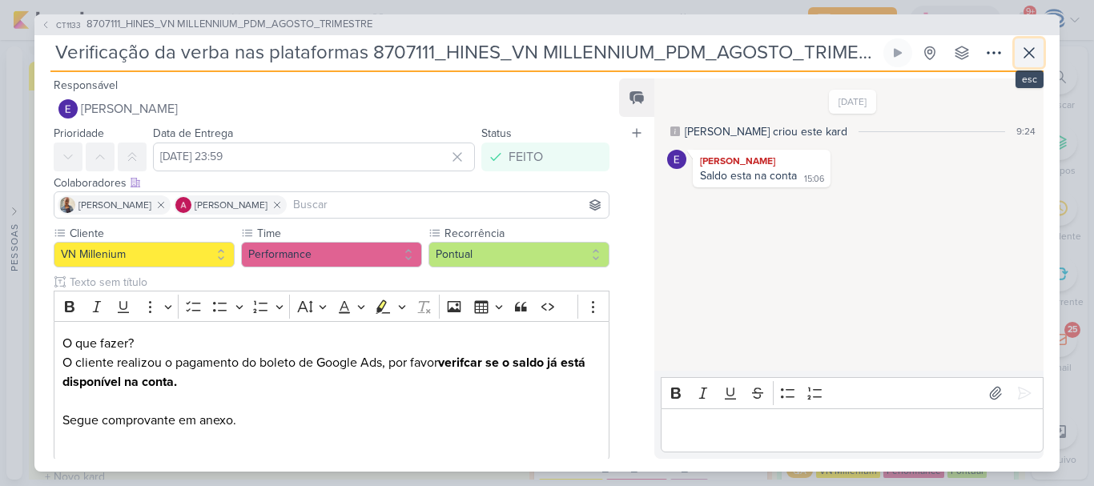
click at [1030, 52] on icon at bounding box center [1030, 53] width 10 height 10
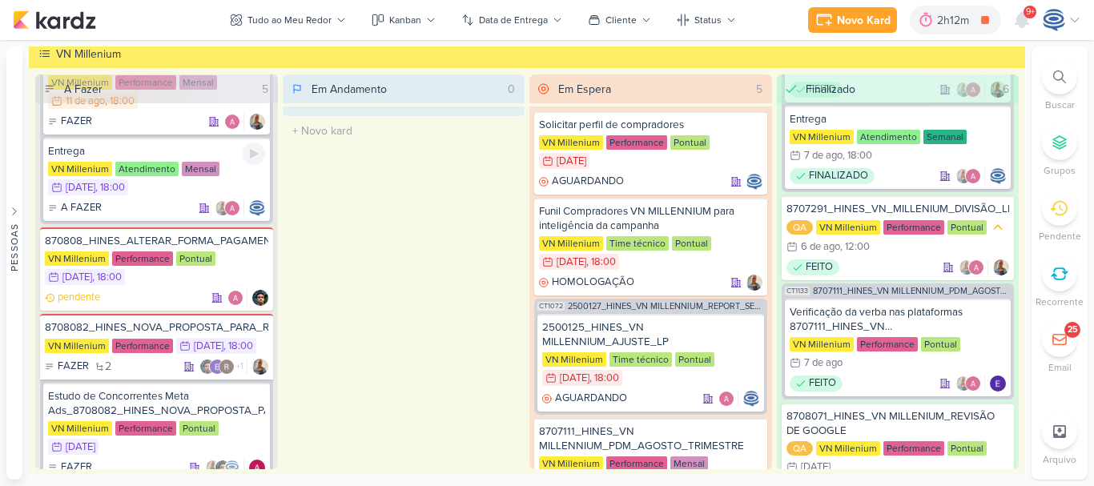
scroll to position [162, 0]
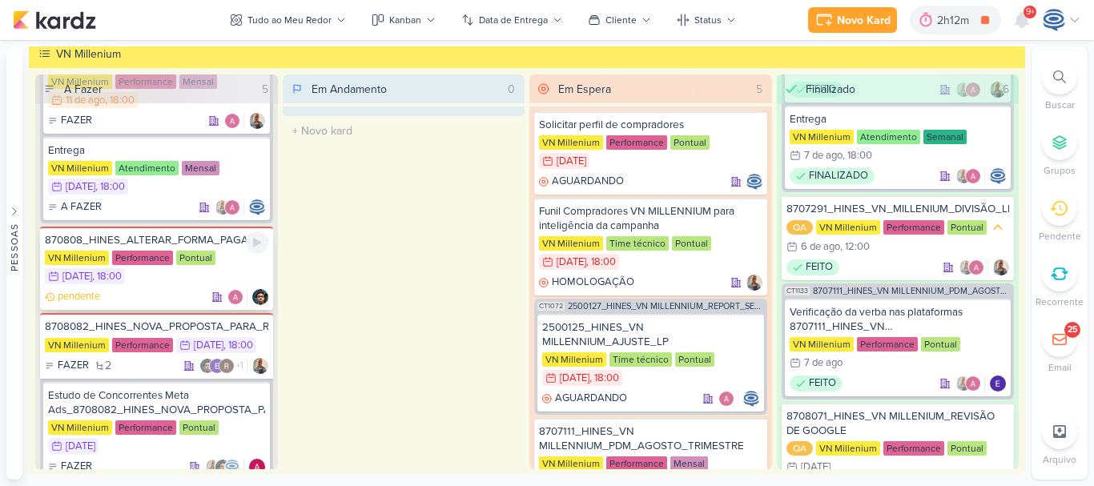
click at [183, 292] on div "pendente" at bounding box center [157, 297] width 224 height 16
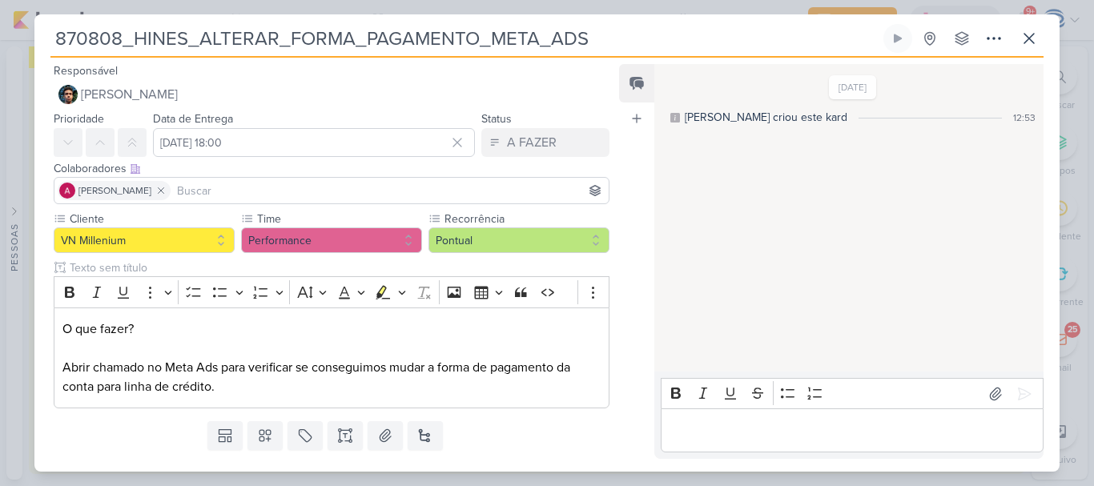
drag, startPoint x: 599, startPoint y: 41, endPoint x: 0, endPoint y: 39, distance: 598.5
click at [14, 33] on div "870808_HINES_ALTERAR_FORMA_PAGAMENTO_META_ADS Criado por mim" at bounding box center [547, 243] width 1094 height 486
click at [1028, 24] on button at bounding box center [1029, 38] width 29 height 29
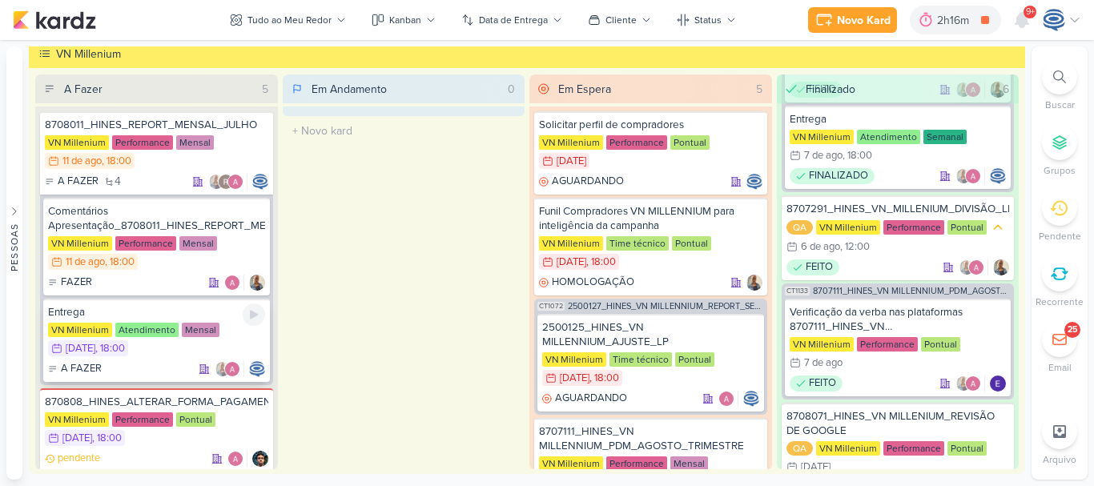
scroll to position [905, 0]
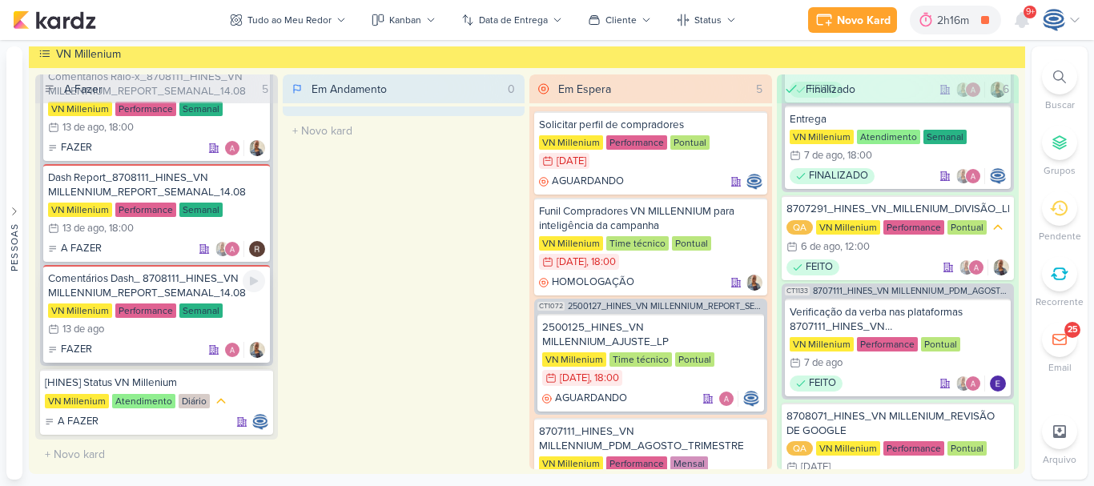
click at [190, 287] on div "Comentários Dash_ 8708111_HINES_VN MILLENNIUM_REPORT_SEMANAL_14.08" at bounding box center [156, 286] width 217 height 29
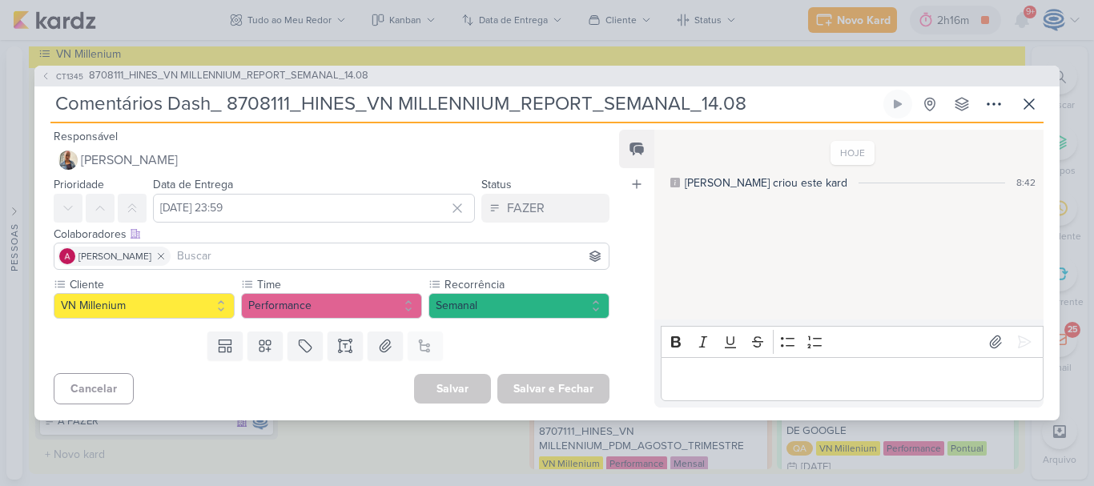
drag, startPoint x: 754, startPoint y: 105, endPoint x: 228, endPoint y: 104, distance: 526.4
click at [228, 104] on input "Comentários Dash_ 8708111_HINES_VN MILLENNIUM_REPORT_SEMANAL_14.08" at bounding box center [465, 104] width 830 height 29
click at [1031, 107] on icon at bounding box center [1029, 104] width 19 height 19
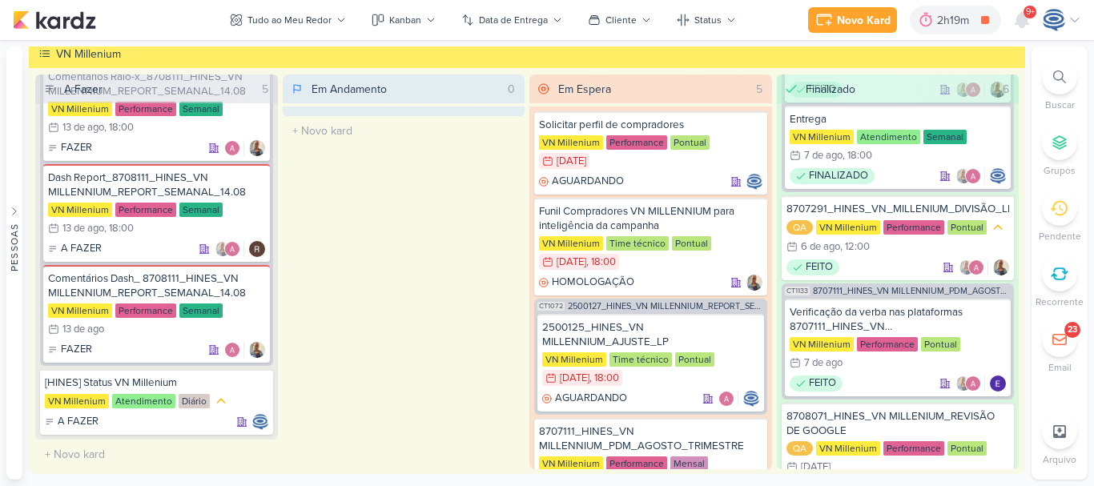
click at [1050, 73] on div at bounding box center [1059, 76] width 35 height 35
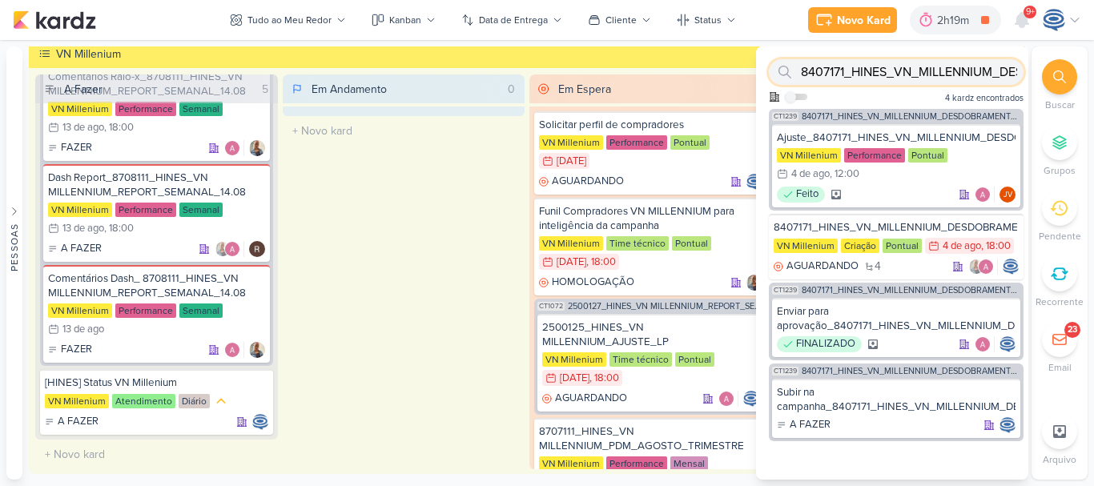
paste input "770811"
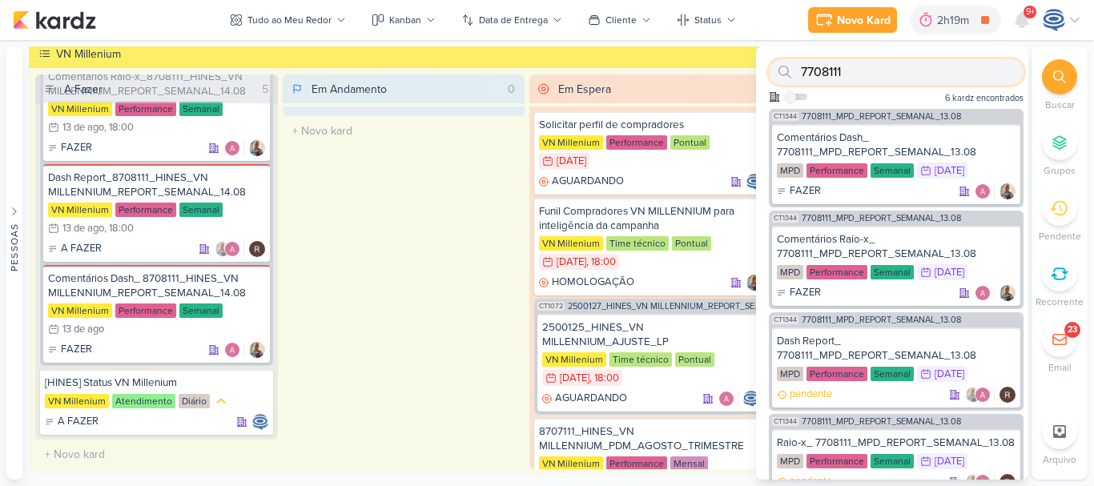
click at [905, 75] on input "7708111" at bounding box center [896, 72] width 255 height 26
type input "7708111"
click at [910, 116] on span "7708111_MPD_REPORT_SEMANAL_13.08" at bounding box center [881, 116] width 159 height 9
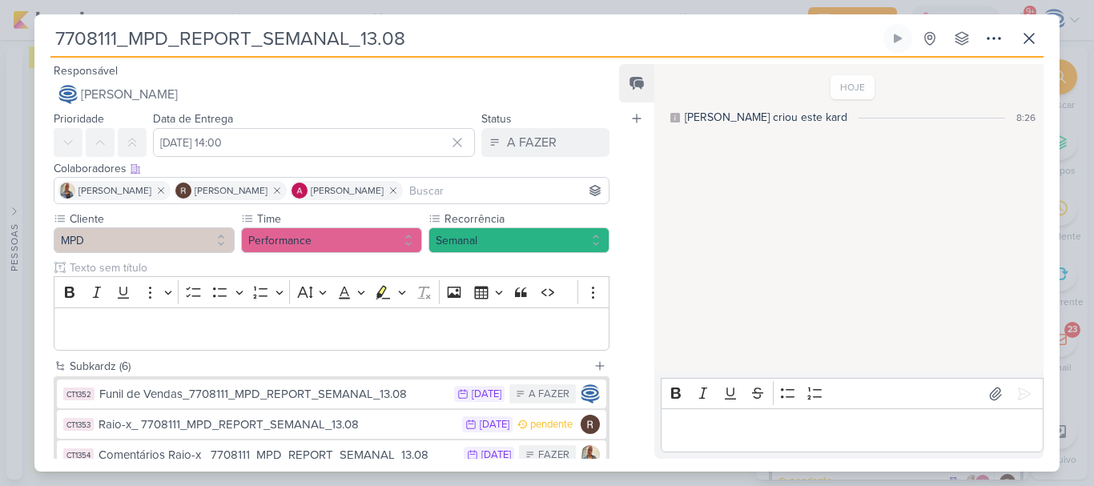
drag, startPoint x: 437, startPoint y: 40, endPoint x: 38, endPoint y: 34, distance: 399.9
click at [38, 34] on div "7708111_MPD_REPORT_SEMANAL_13.08 Criado por mim nenhum grupo disponível" at bounding box center [547, 248] width 1026 height 448
click at [1034, 43] on icon at bounding box center [1030, 39] width 10 height 10
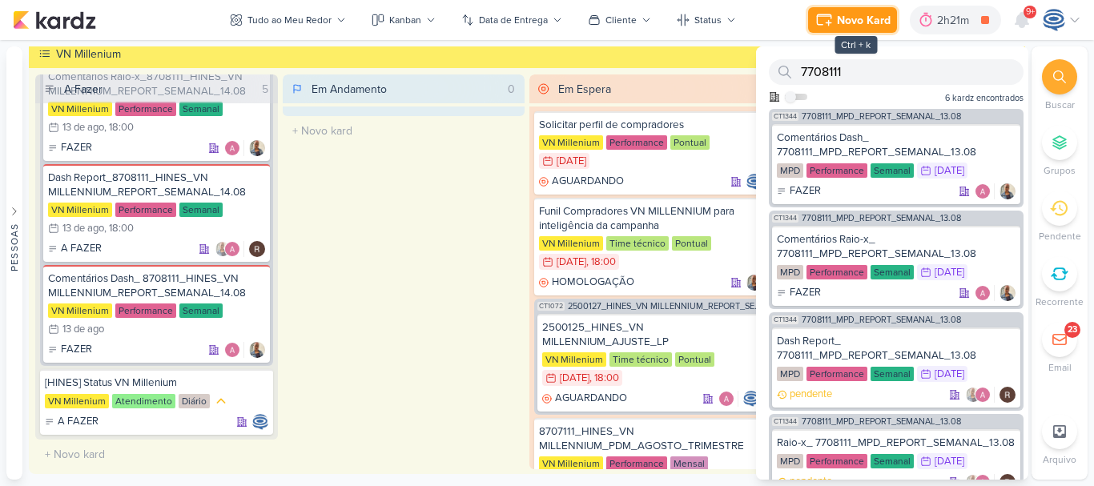
click at [841, 9] on button "Novo Kard" at bounding box center [852, 20] width 89 height 26
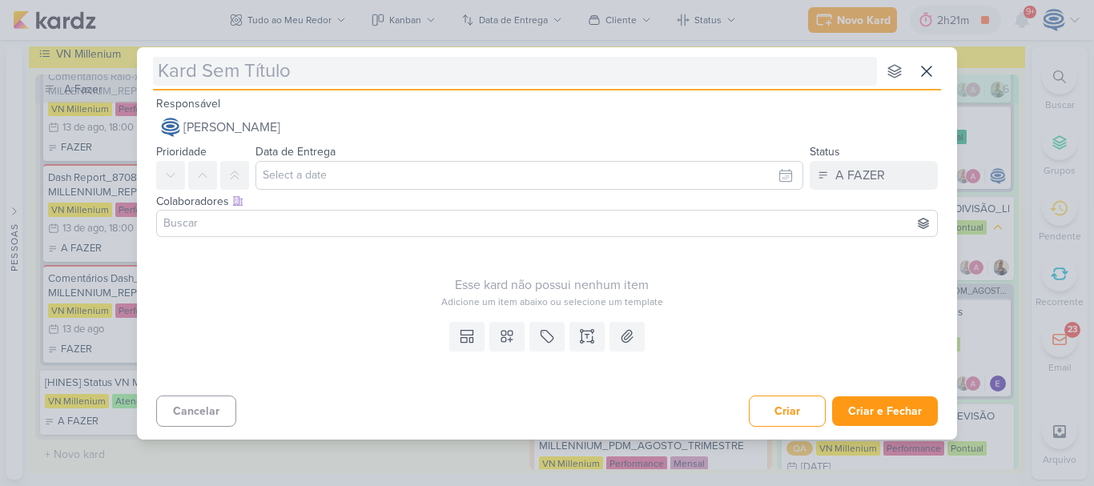
click at [382, 76] on input "text" at bounding box center [515, 71] width 724 height 29
type input "7708112_MPD_PDM_SETEMBRO"
click at [382, 76] on input "7708112_MPD_PDM_SETEMBRO" at bounding box center [515, 71] width 724 height 29
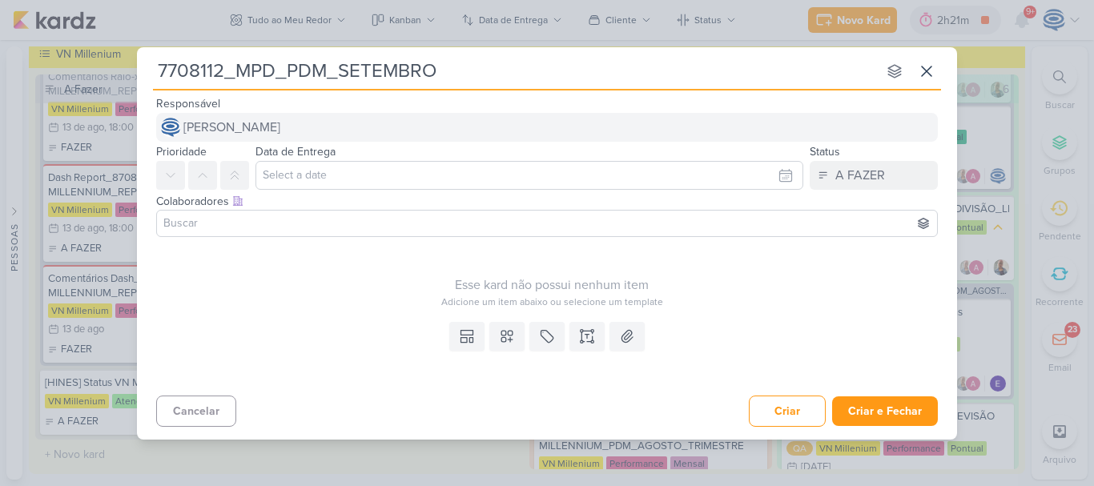
type input "7708112_MPD_PDM_SETEMBRO"
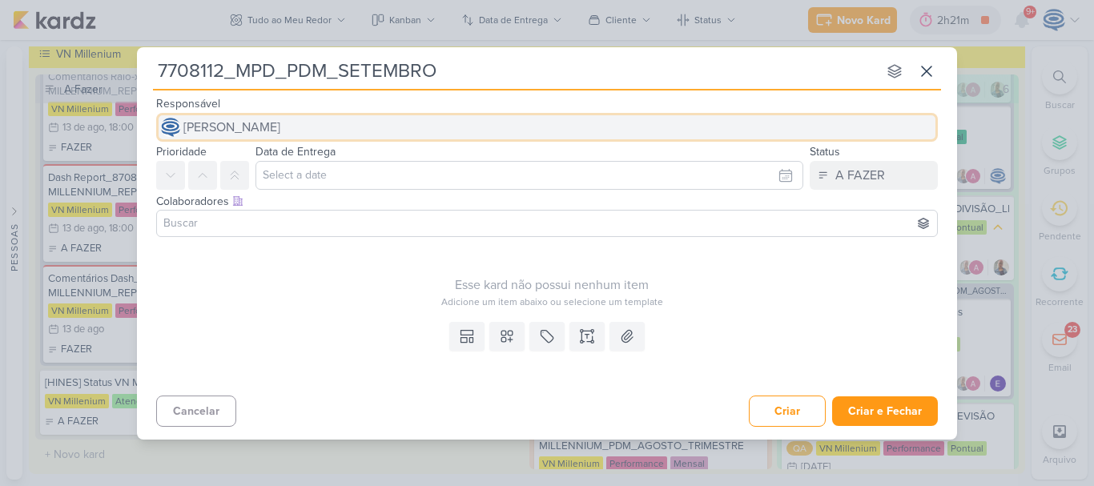
click at [289, 115] on button "[PERSON_NAME]" at bounding box center [547, 127] width 782 height 29
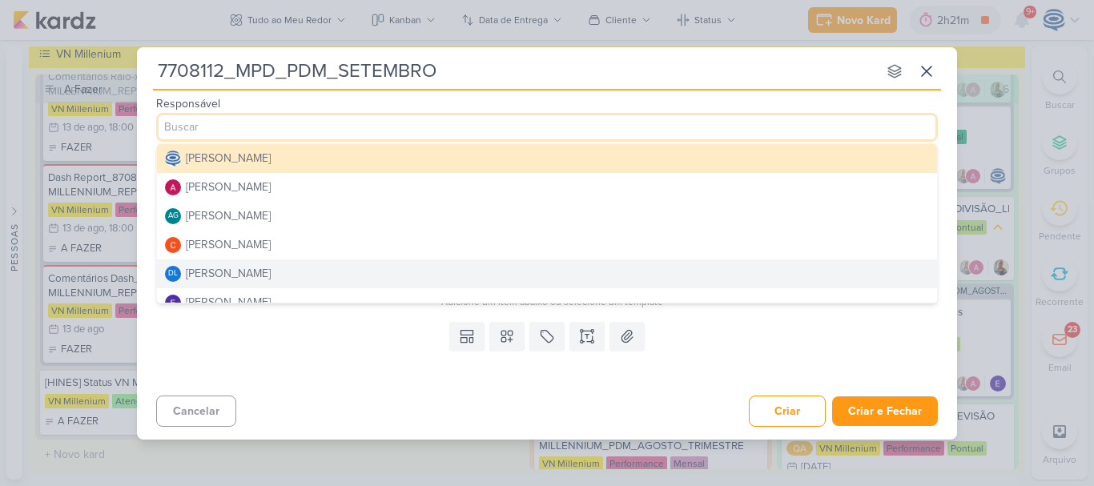
click at [258, 394] on div "Cancelar Criar Criar e Fechar Ctrl + Enter" at bounding box center [547, 409] width 820 height 41
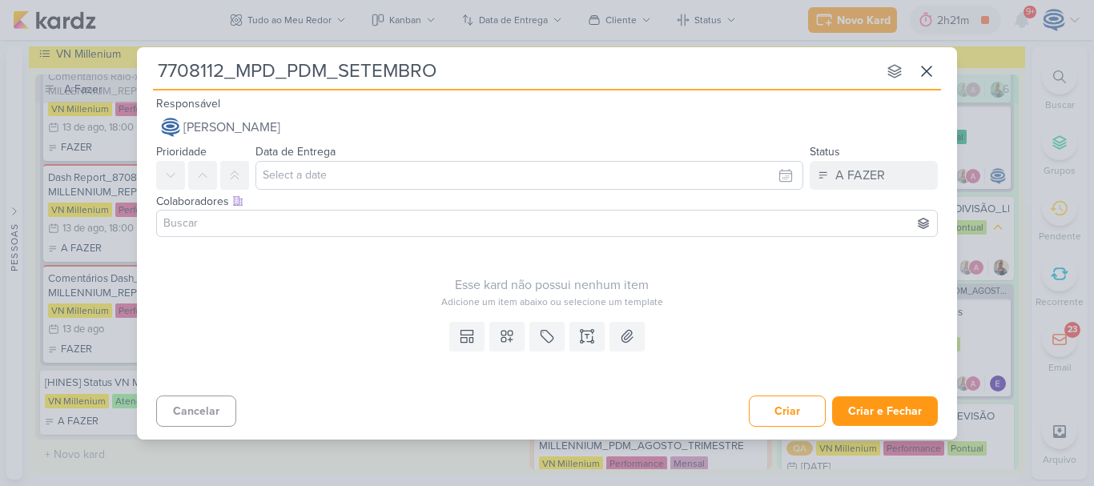
click at [256, 231] on input at bounding box center [547, 223] width 774 height 19
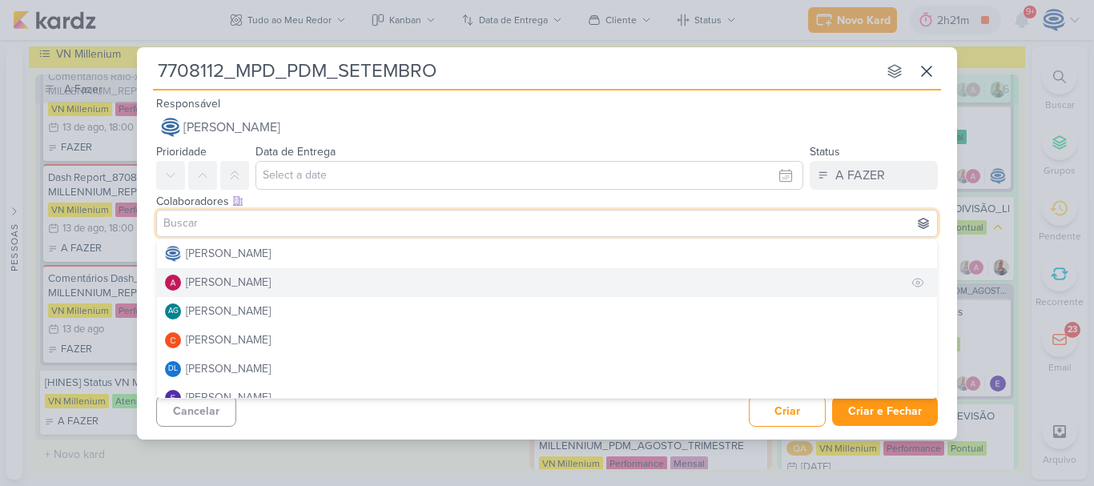
click at [251, 268] on button "[PERSON_NAME]" at bounding box center [547, 282] width 780 height 29
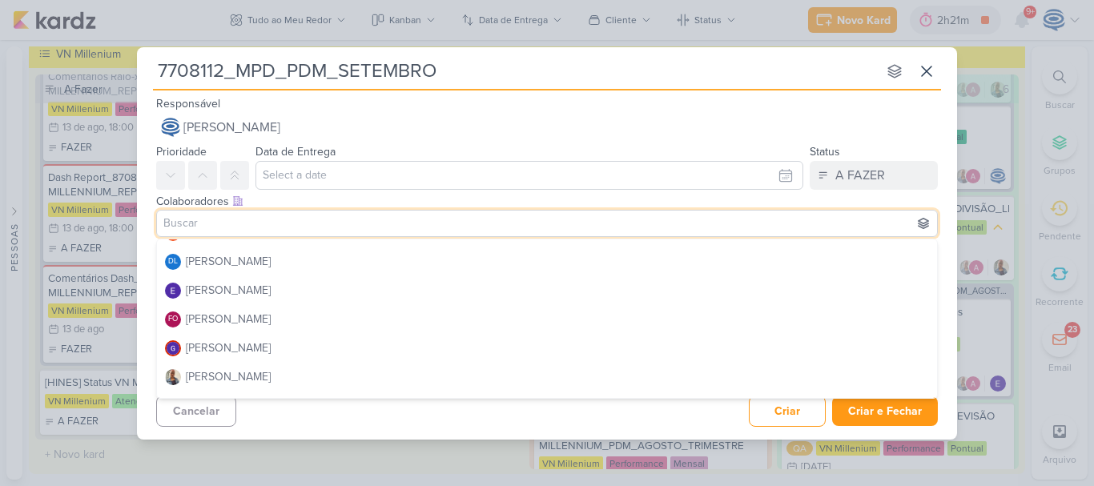
scroll to position [114, 0]
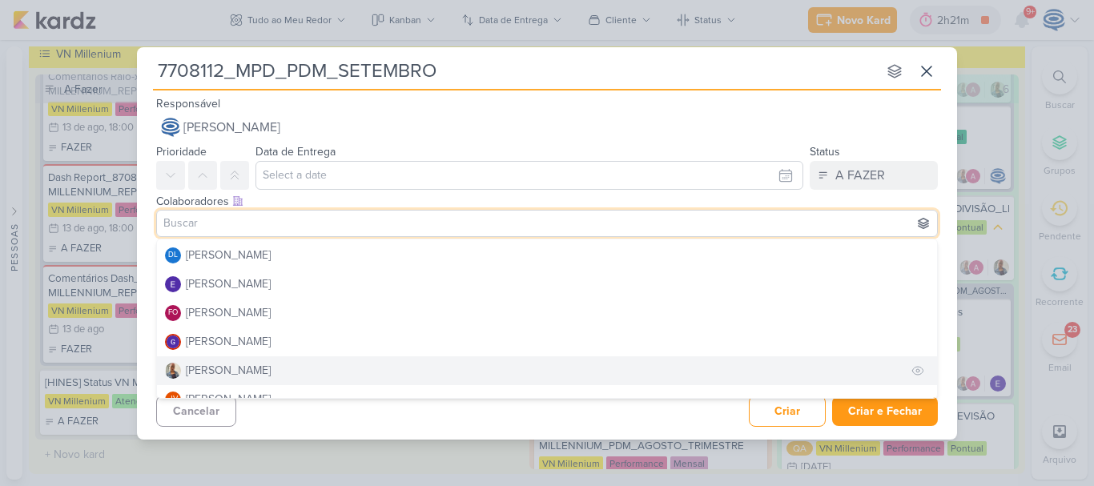
click at [229, 367] on div "[PERSON_NAME]" at bounding box center [228, 370] width 85 height 17
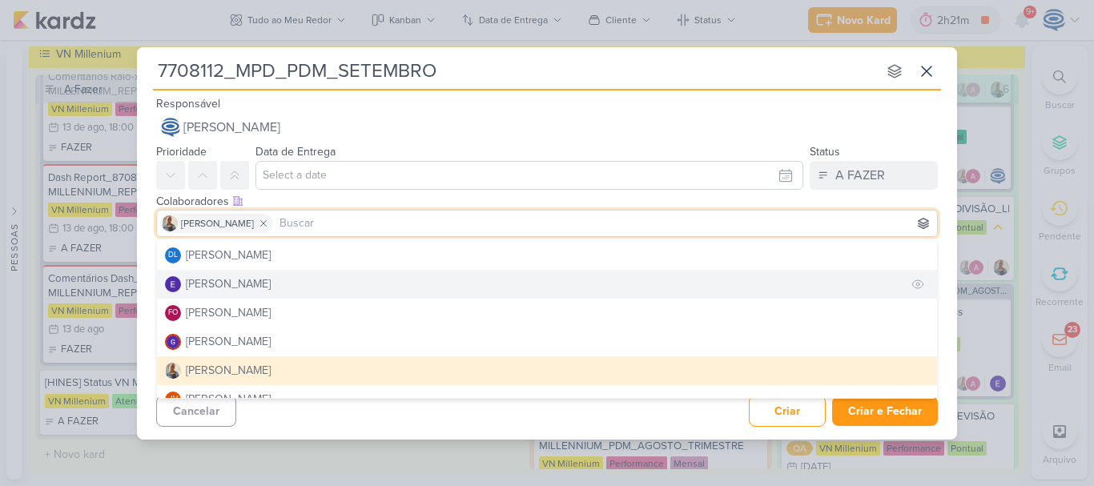
scroll to position [0, 0]
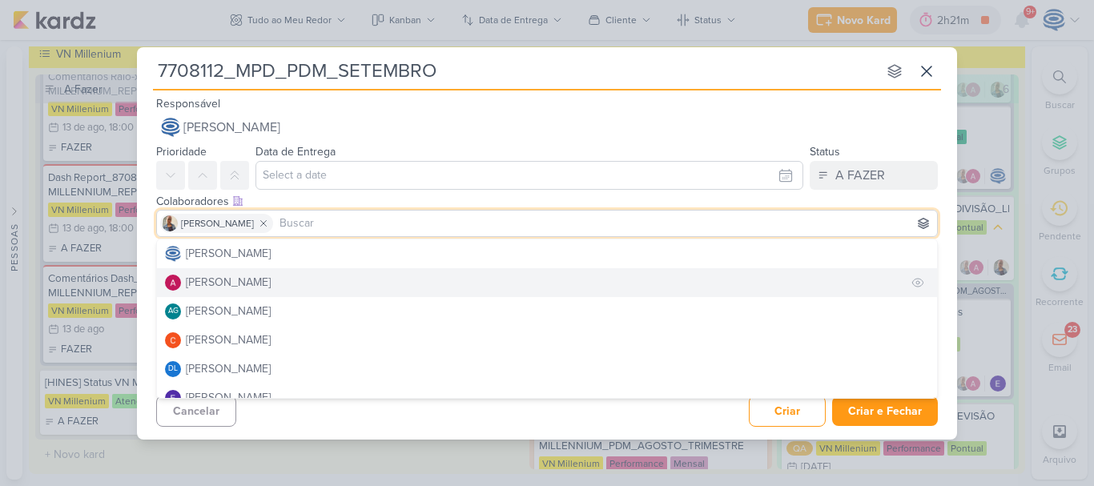
click at [235, 278] on div "[PERSON_NAME]" at bounding box center [228, 282] width 85 height 17
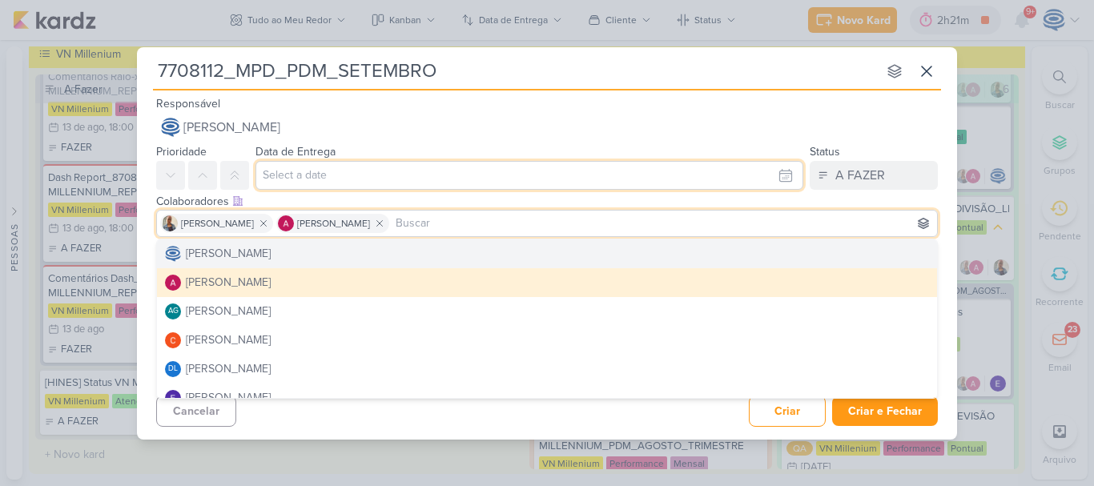
click at [317, 177] on input "text" at bounding box center [530, 175] width 548 height 29
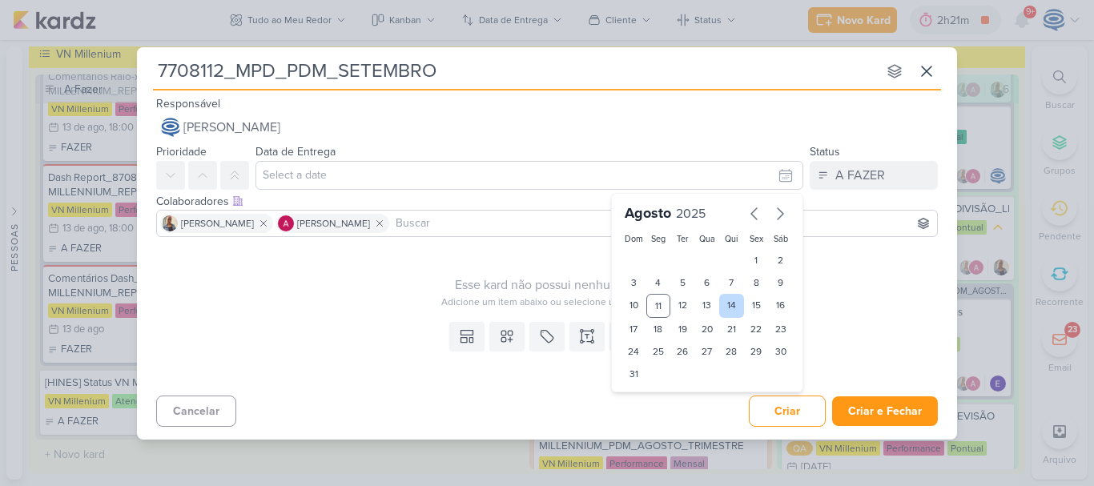
click at [730, 309] on div "14" at bounding box center [731, 306] width 25 height 24
type input "[DATE] 23:59"
click at [659, 397] on select "00 01 02 03 04 05 06 07 08 09 10 11 12 13 14 15 16 17 18 19 20 21 22 23" at bounding box center [658, 401] width 22 height 19
select select "18"
click at [647, 392] on select "00 01 02 03 04 05 06 07 08 09 10 11 12 13 14 15 16 17 18 19 20 21 22 23" at bounding box center [658, 401] width 22 height 19
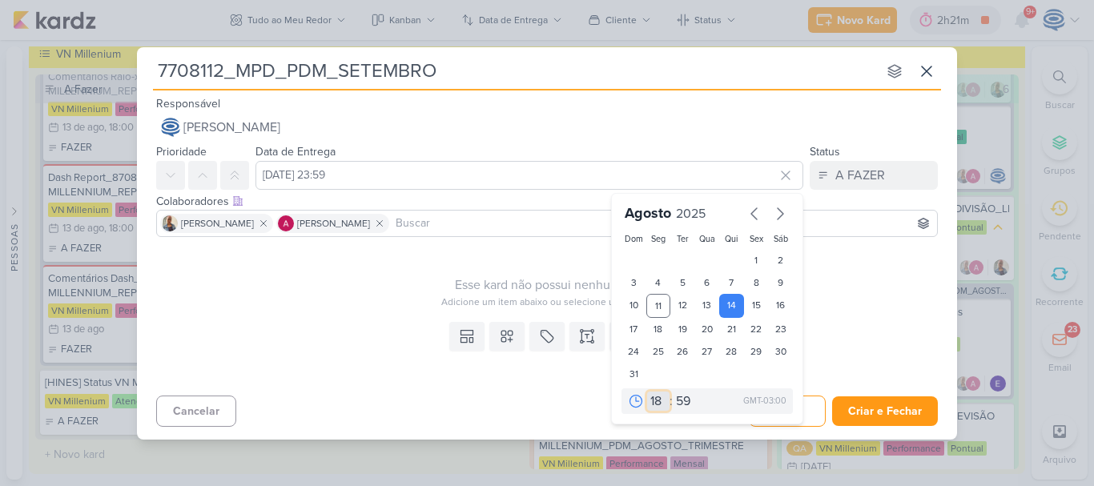
type input "[DATE] 18:59"
click at [686, 401] on select "00 05 10 15 20 25 30 35 40 45 50 55 59" at bounding box center [684, 401] width 22 height 19
select select "0"
click at [673, 392] on select "00 05 10 15 20 25 30 35 40 45 50 55 59" at bounding box center [684, 401] width 22 height 19
type input "[DATE] 18:00"
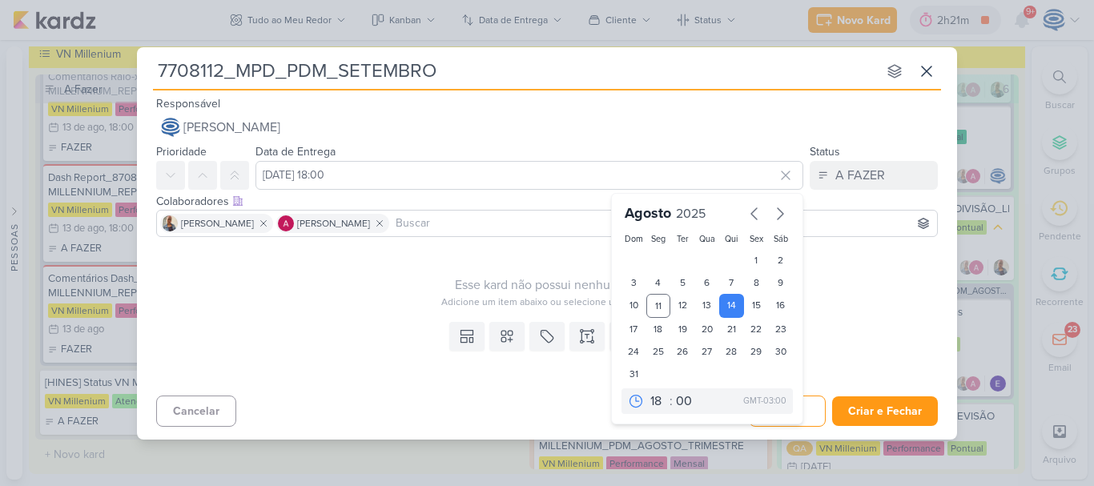
click at [371, 288] on div "Esse kard não possui nenhum item" at bounding box center [552, 285] width 792 height 19
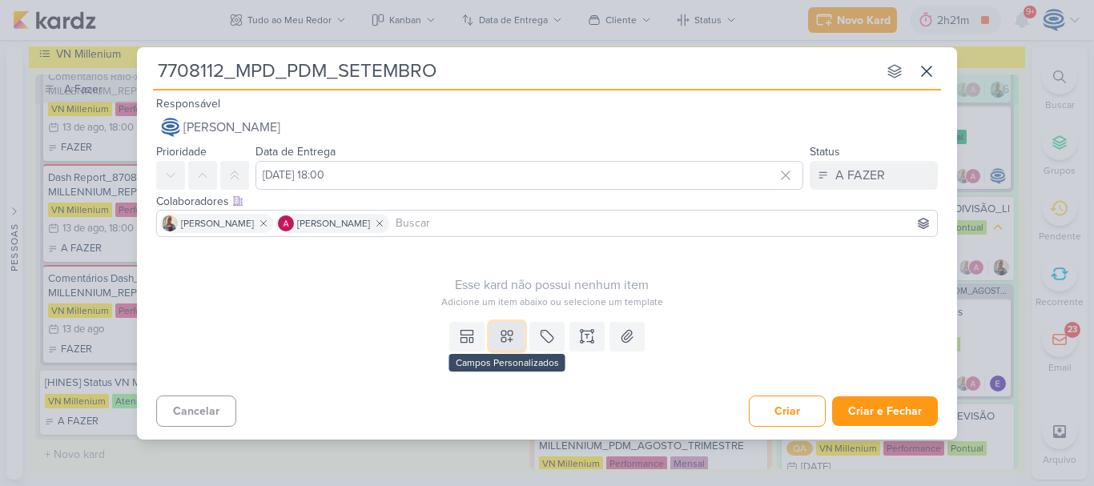
click at [506, 334] on icon at bounding box center [507, 336] width 11 height 11
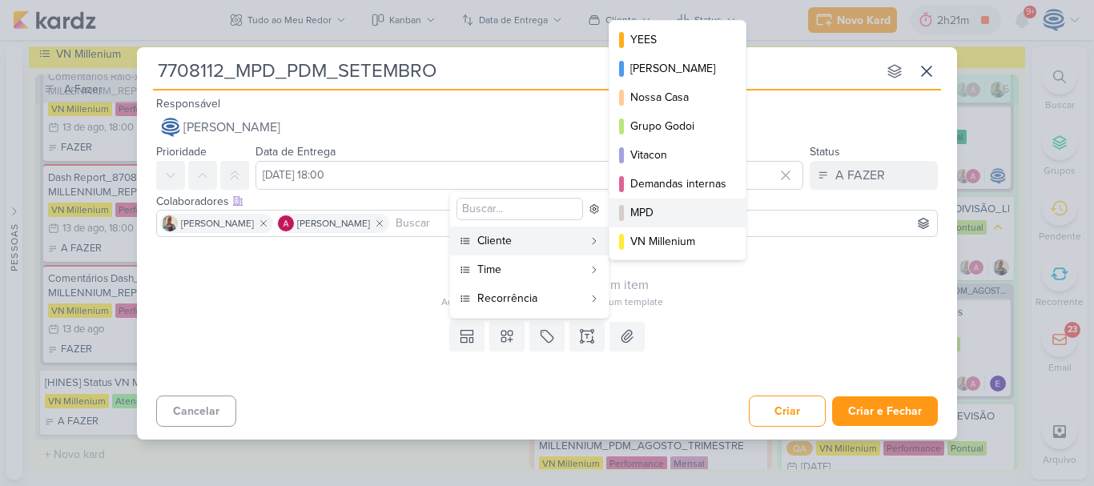
click at [683, 219] on div "MPD" at bounding box center [679, 212] width 96 height 17
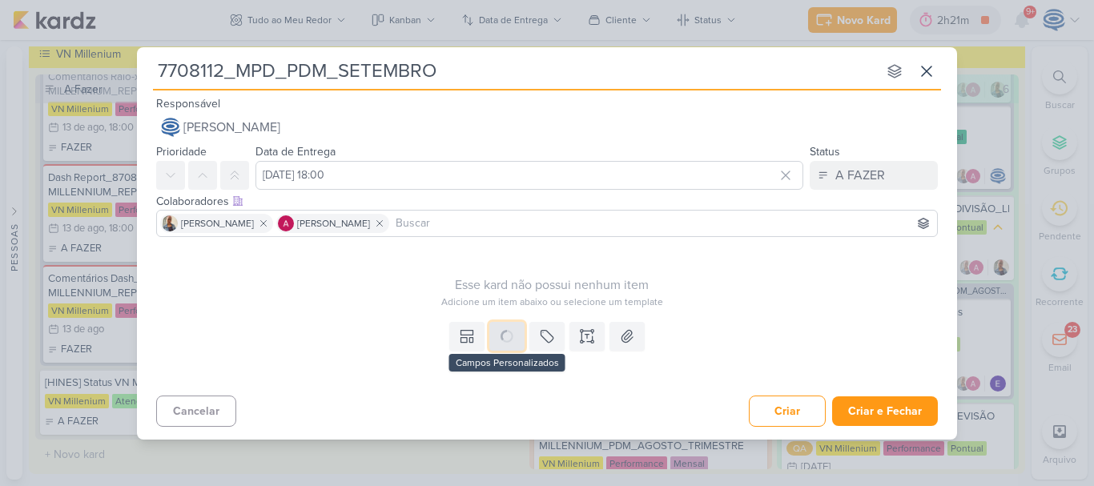
click at [504, 337] on button at bounding box center [507, 336] width 35 height 29
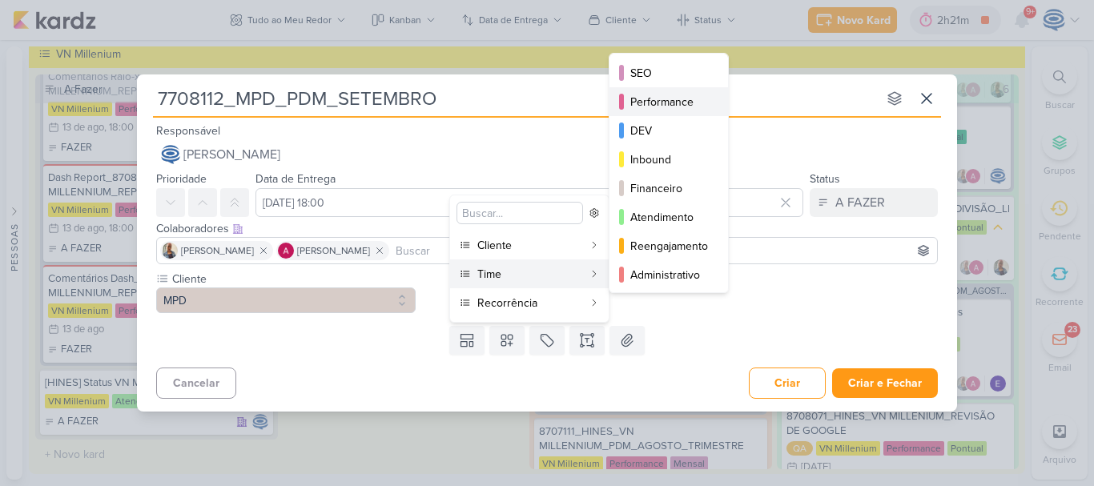
click at [667, 104] on div "Performance" at bounding box center [670, 102] width 79 height 17
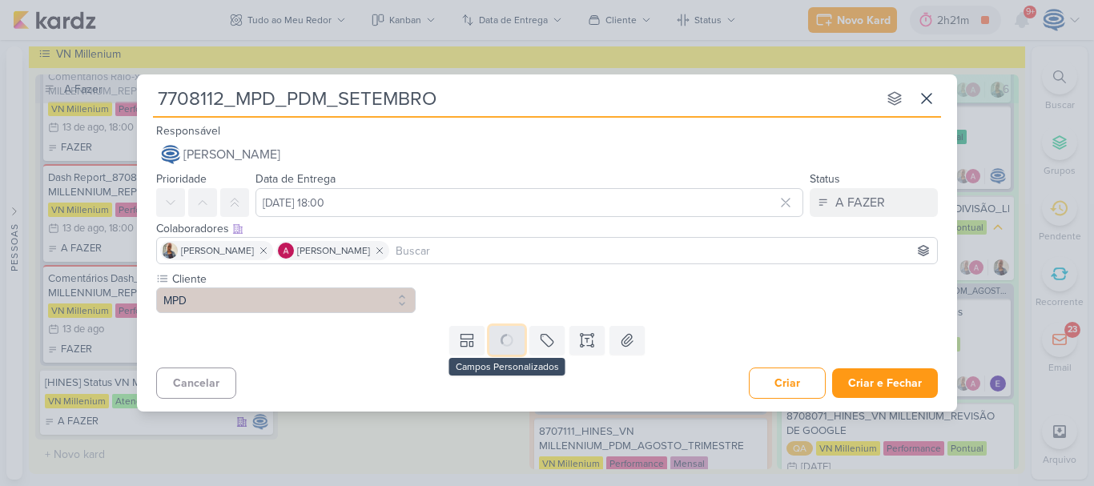
click at [506, 335] on button at bounding box center [507, 340] width 35 height 29
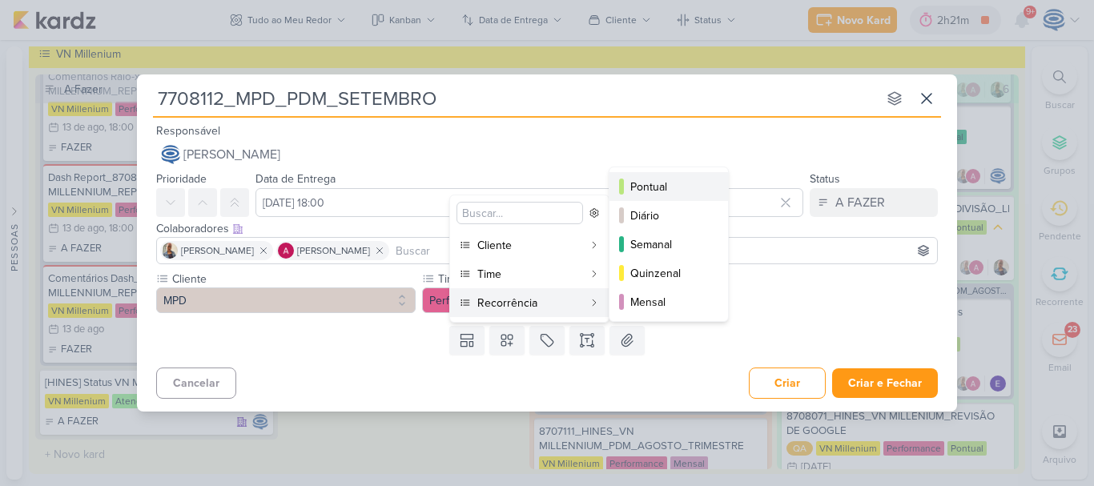
click at [663, 179] on div "Pontual" at bounding box center [670, 187] width 79 height 17
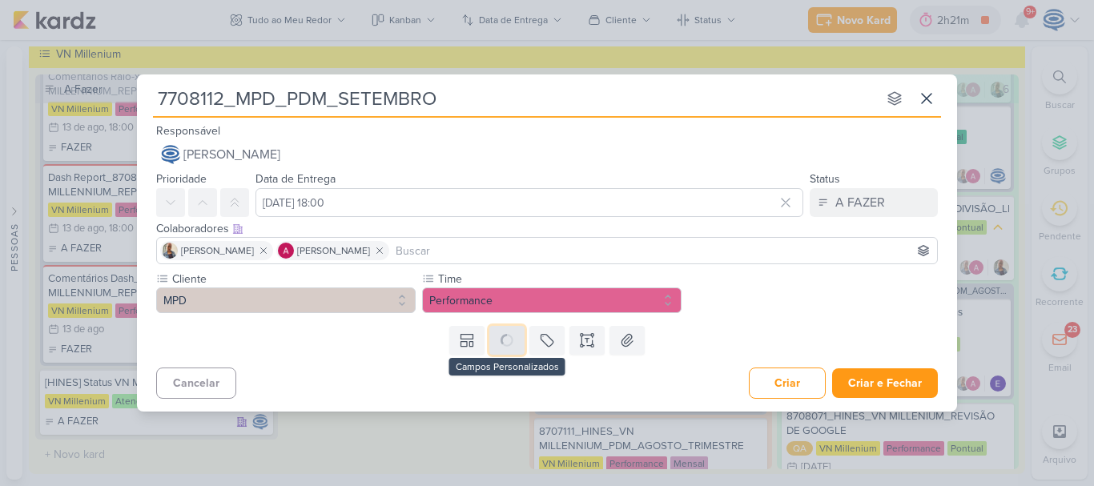
click at [515, 341] on button at bounding box center [507, 340] width 35 height 29
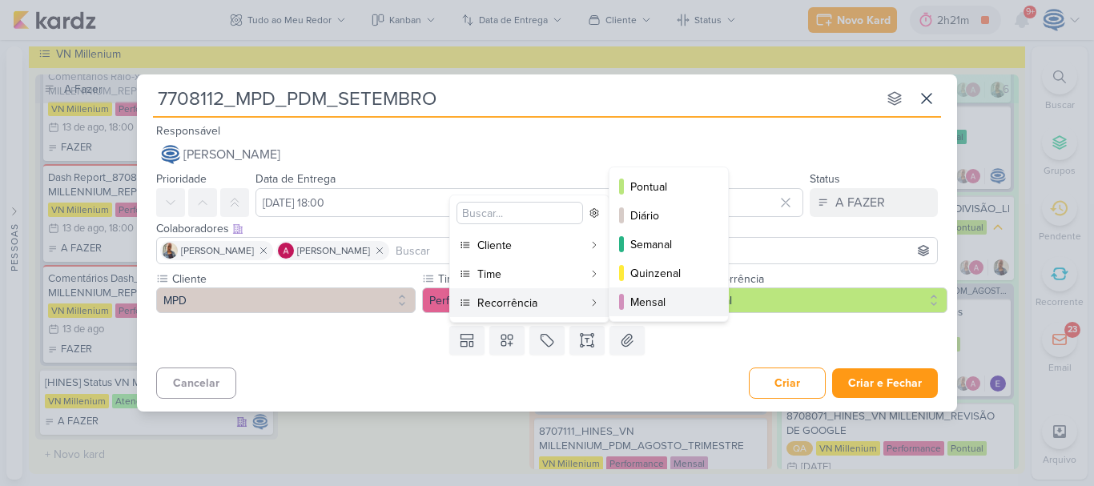
click at [646, 298] on div "Mensal" at bounding box center [670, 302] width 79 height 17
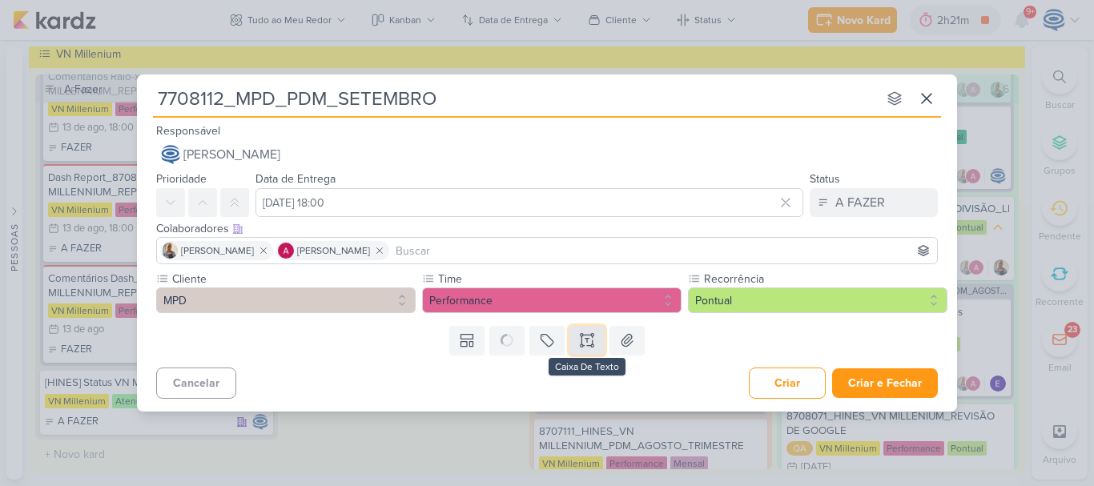
click at [589, 340] on icon at bounding box center [587, 341] width 16 height 16
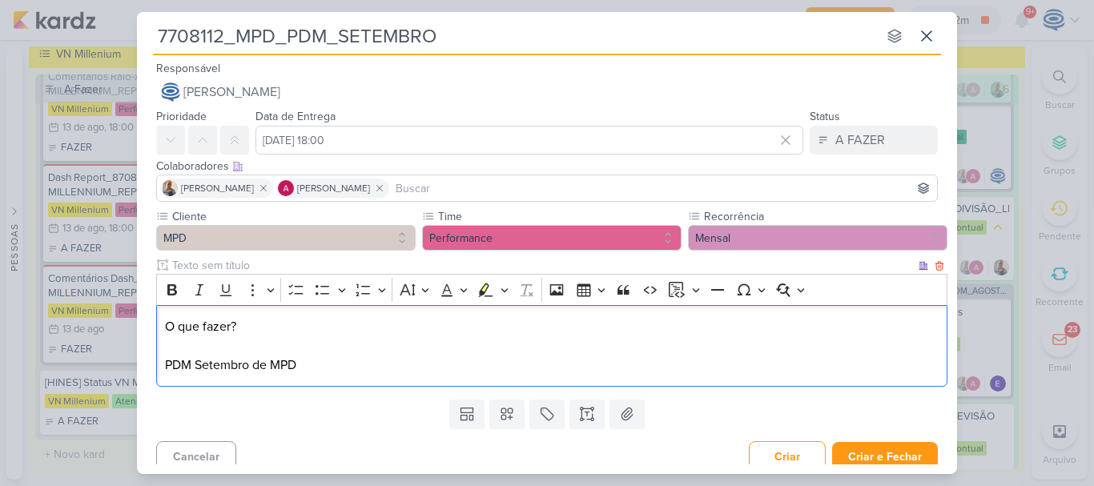
scroll to position [11, 0]
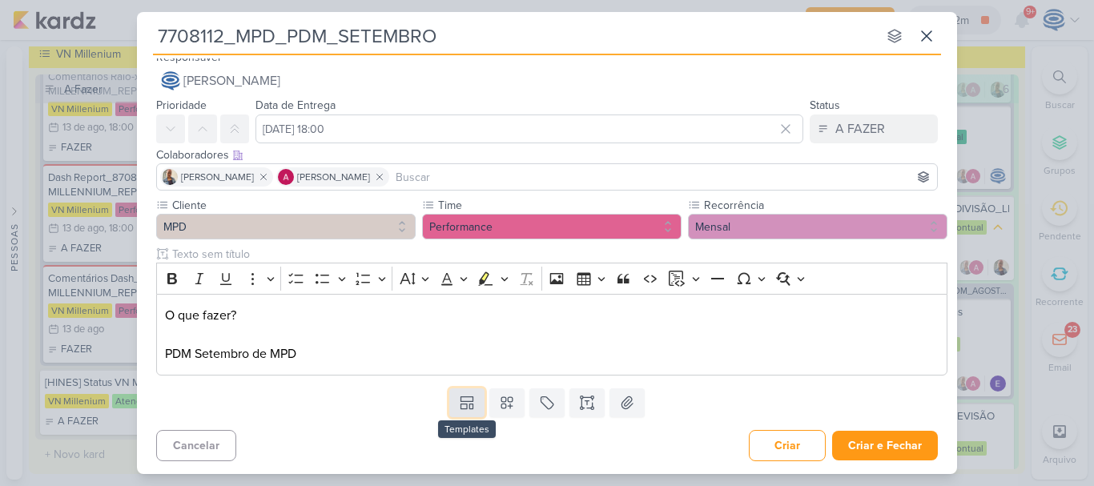
click at [469, 397] on icon at bounding box center [467, 399] width 12 height 5
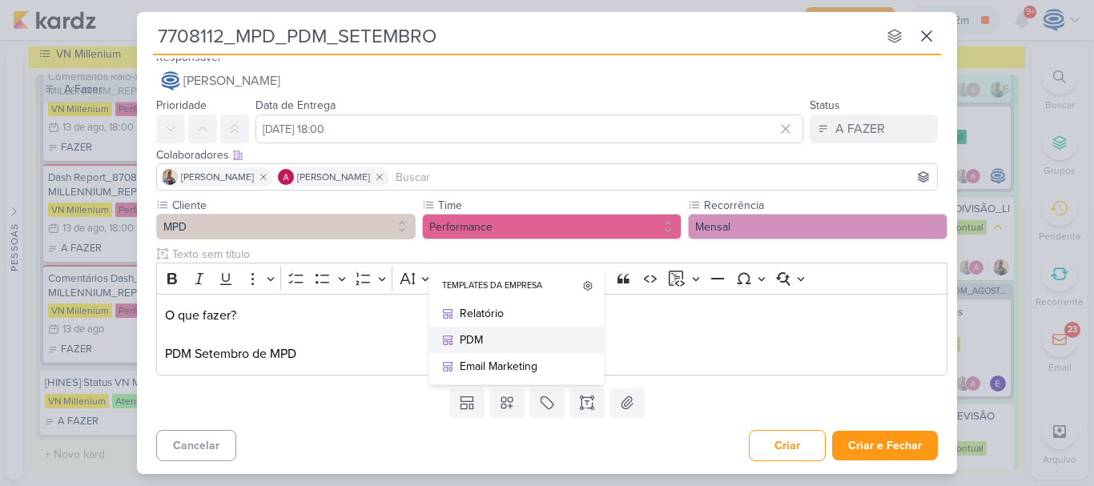
click at [480, 341] on div "PDM" at bounding box center [522, 340] width 125 height 17
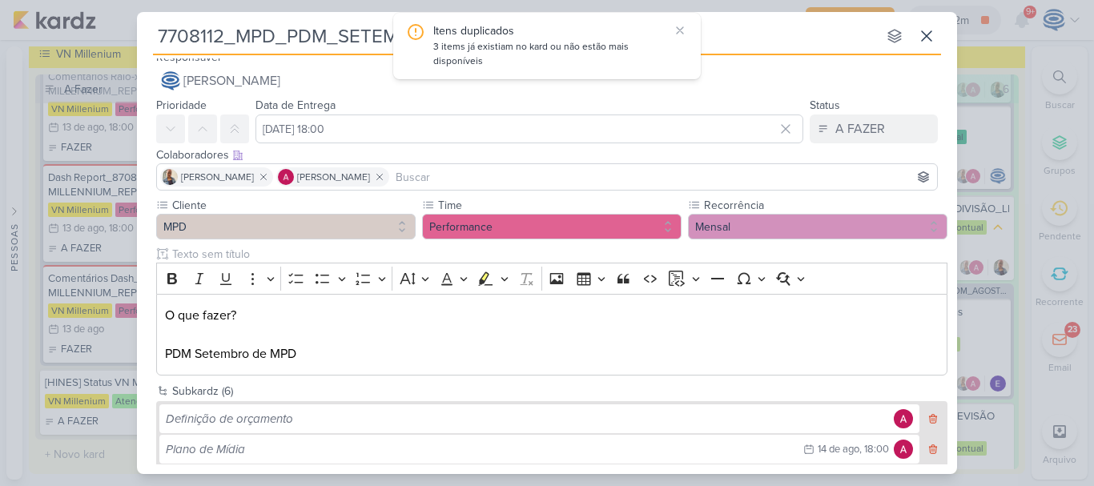
scroll to position [224, 0]
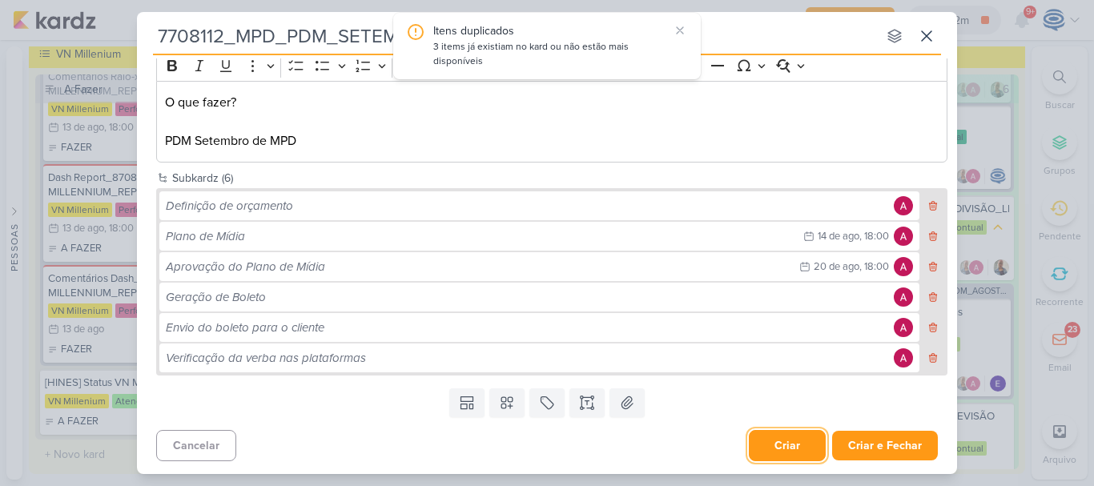
click at [756, 442] on button "Criar" at bounding box center [787, 445] width 77 height 31
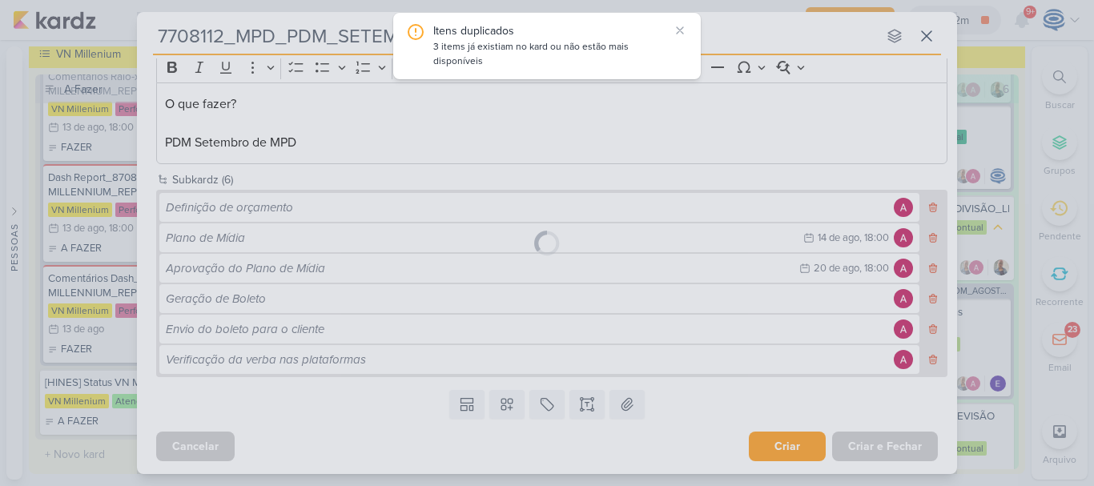
scroll to position [223, 0]
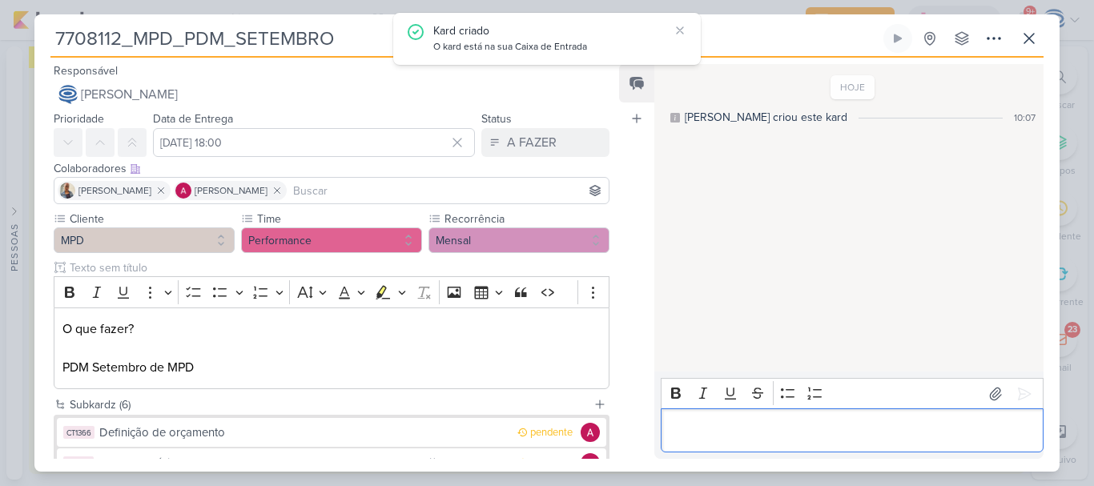
click at [731, 429] on p "Editor editing area: main" at bounding box center [852, 430] width 366 height 19
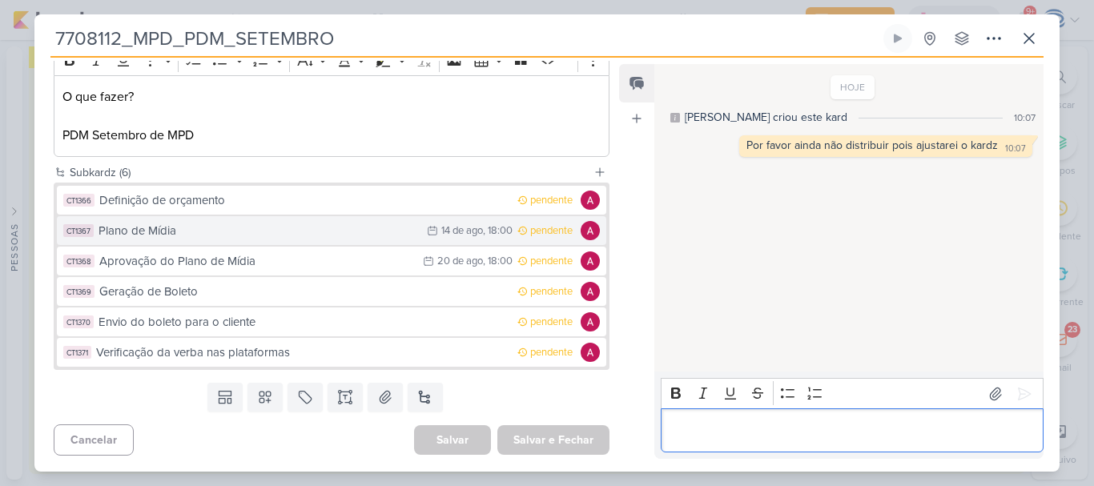
scroll to position [0, 0]
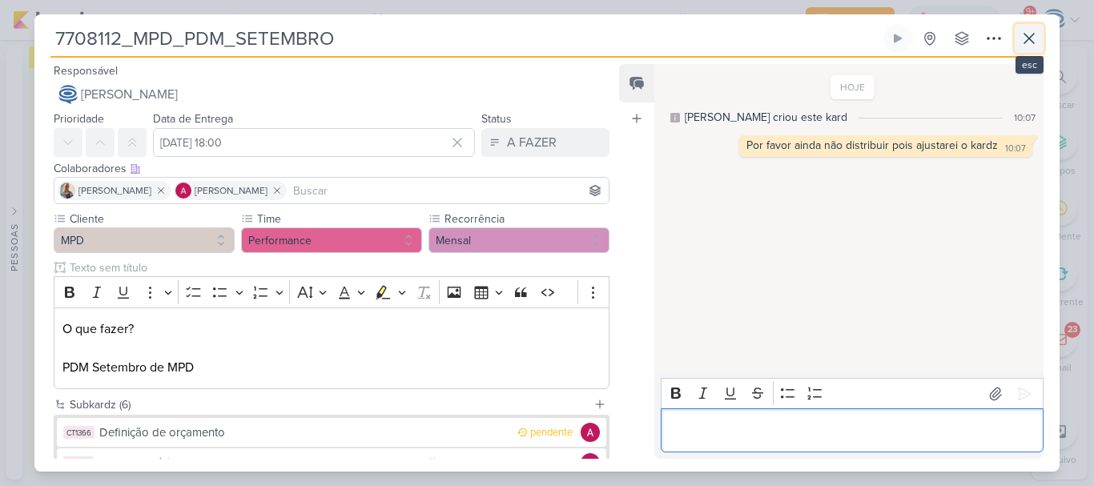
click at [1026, 34] on icon at bounding box center [1030, 39] width 10 height 10
